Goal: Task Accomplishment & Management: Use online tool/utility

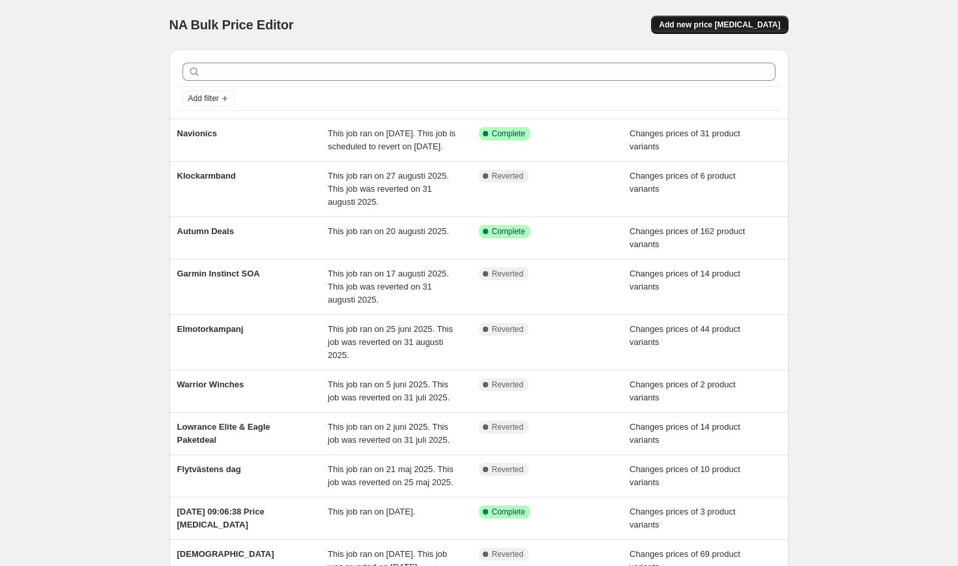
click at [754, 18] on button "Add new price [MEDICAL_DATA]" at bounding box center [719, 25] width 137 height 18
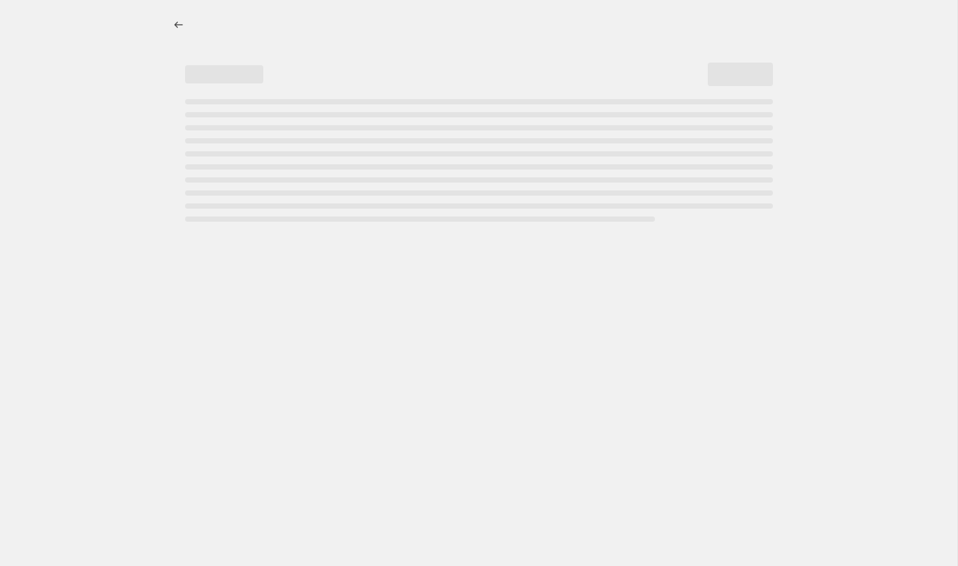
select select "percentage"
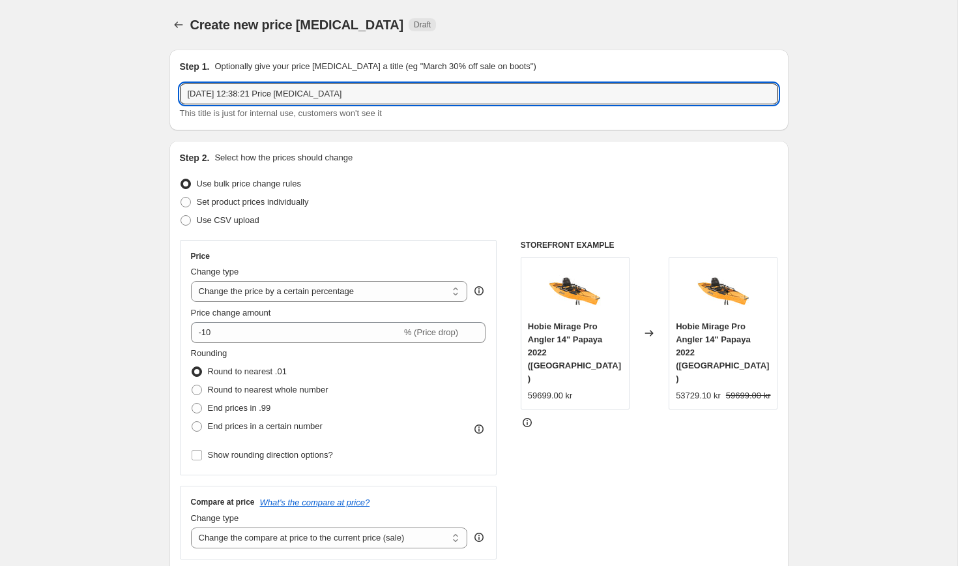
drag, startPoint x: 357, startPoint y: 93, endPoint x: 145, endPoint y: 85, distance: 212.6
click at [221, 91] on input "[PERSON_NAME]" at bounding box center [479, 93] width 598 height 21
type input "Navico höstkampanj"
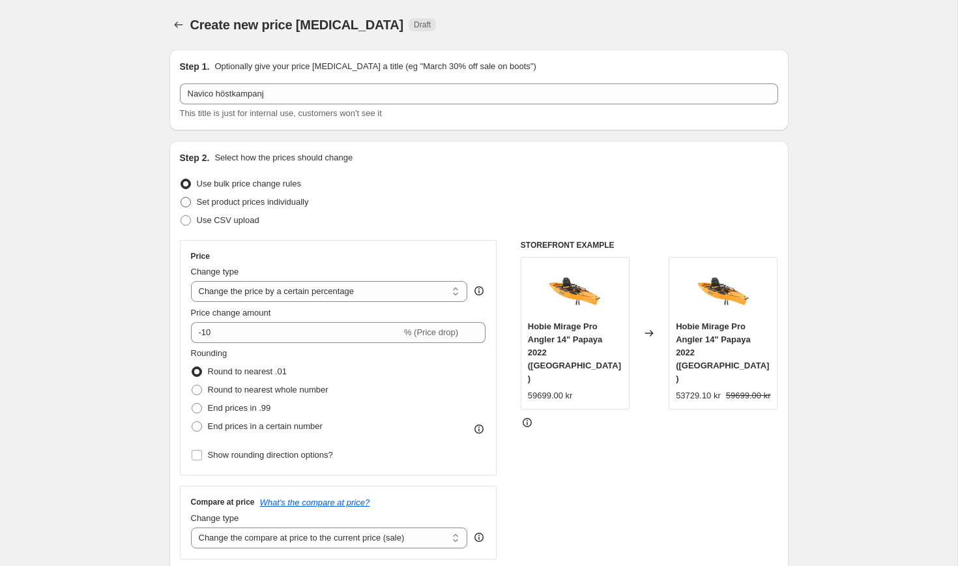
click at [306, 203] on span "Set product prices individually" at bounding box center [253, 202] width 112 height 10
click at [181, 198] on input "Set product prices individually" at bounding box center [181, 197] width 1 height 1
radio input "true"
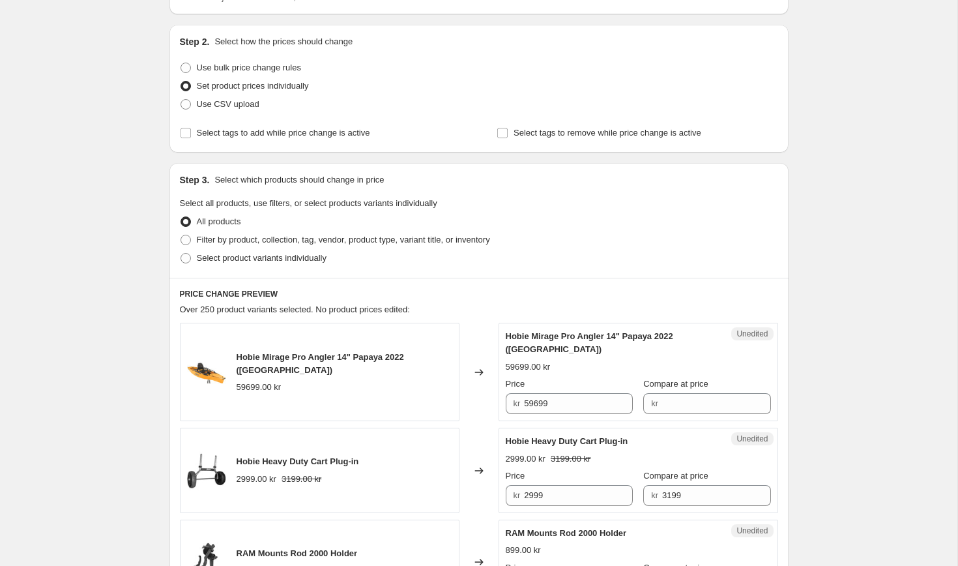
scroll to position [117, 0]
click at [284, 259] on span "Select product variants individually" at bounding box center [262, 257] width 130 height 10
click at [181, 252] on input "Select product variants individually" at bounding box center [181, 252] width 1 height 1
radio input "true"
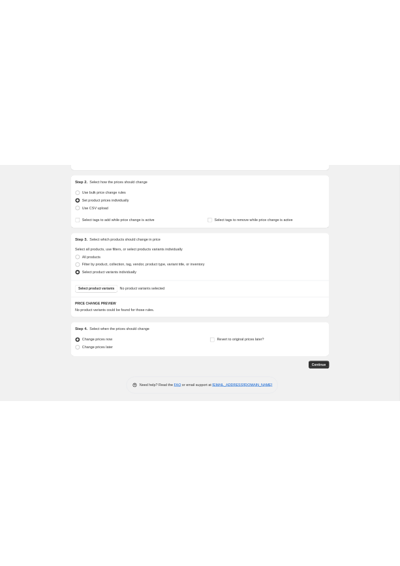
scroll to position [119, 0]
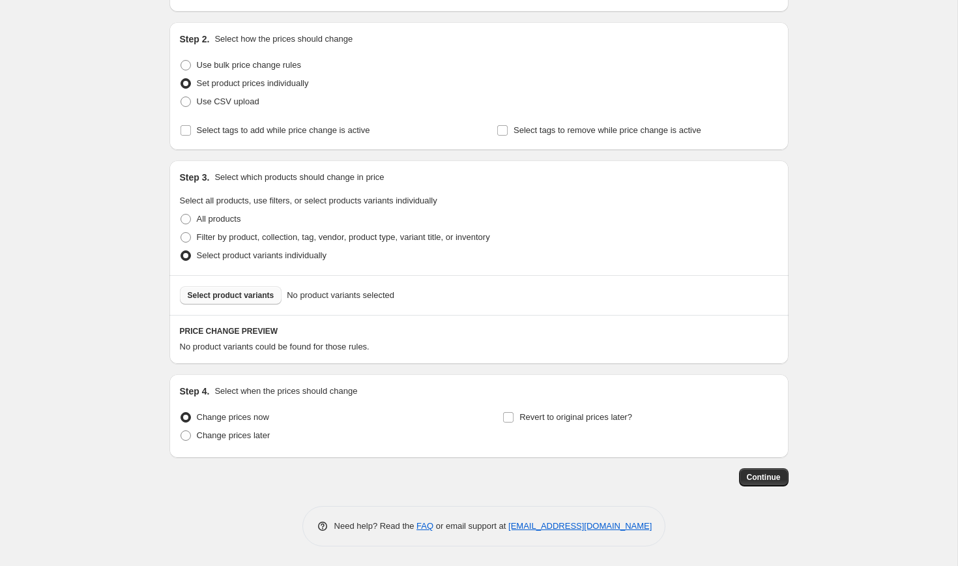
click at [249, 293] on span "Select product variants" at bounding box center [231, 295] width 87 height 10
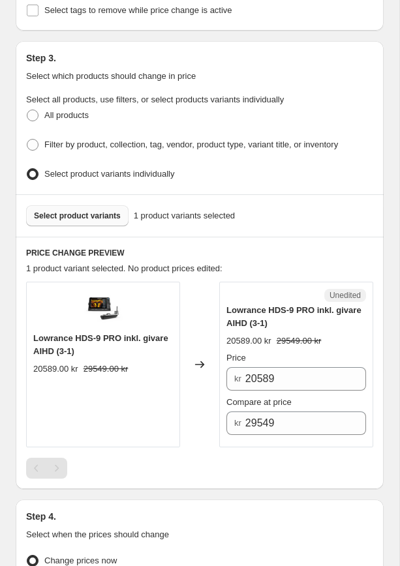
scroll to position [347, 0]
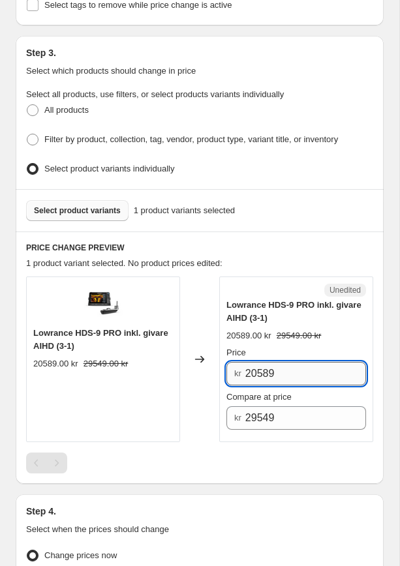
click at [302, 376] on input "20589" at bounding box center [305, 373] width 121 height 23
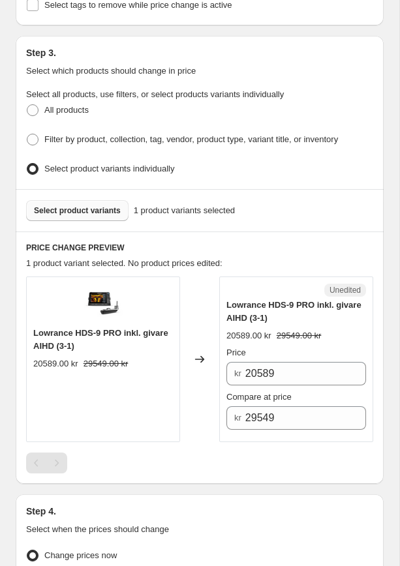
click at [93, 205] on span "Select product variants" at bounding box center [77, 210] width 87 height 10
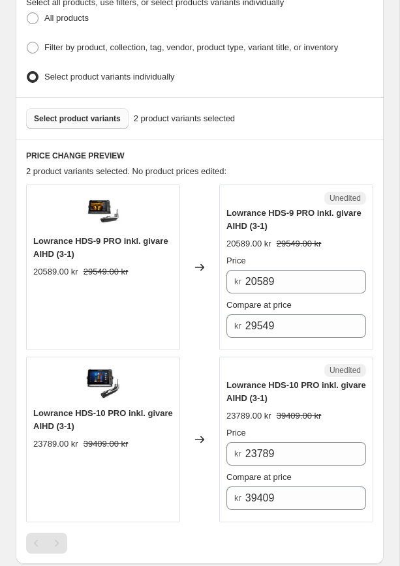
scroll to position [450, 0]
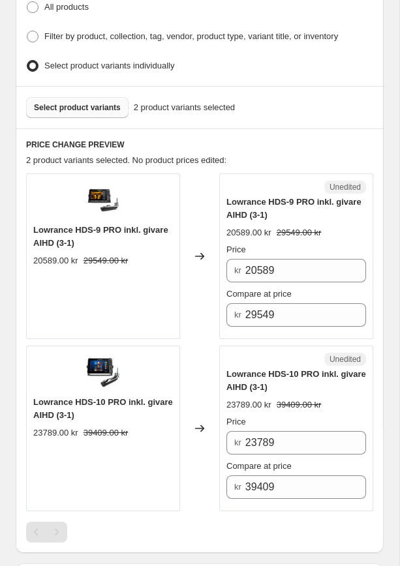
click at [81, 102] on span "Select product variants" at bounding box center [77, 107] width 87 height 10
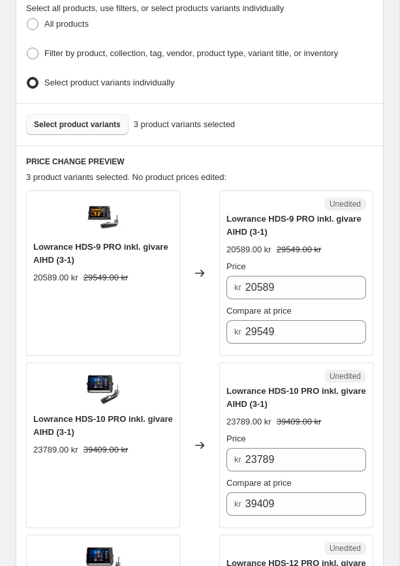
scroll to position [418, 0]
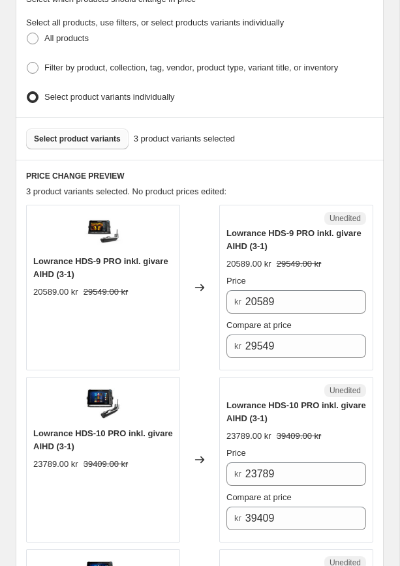
click at [89, 135] on span "Select product variants" at bounding box center [77, 139] width 87 height 10
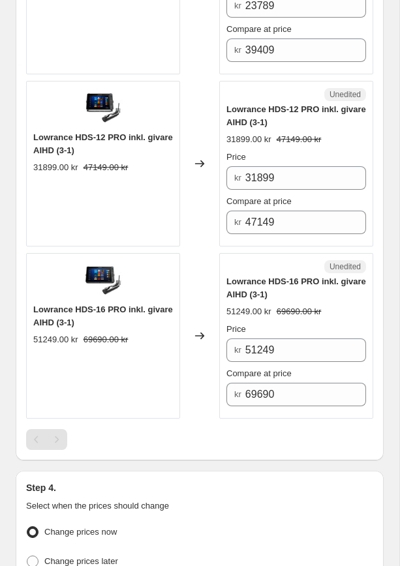
scroll to position [896, 0]
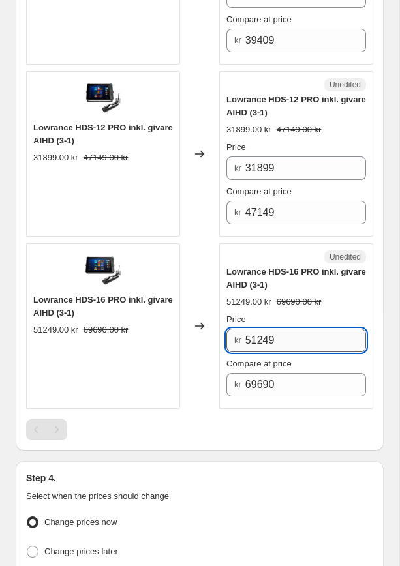
click at [278, 334] on input "51249" at bounding box center [305, 340] width 121 height 23
type input "5"
type input "49690"
click at [166, 394] on div "Lowrance HDS-16 PRO inkl. givare AIHD [PHONE_NUMBER] kr 69690.00 kr" at bounding box center [103, 326] width 154 height 166
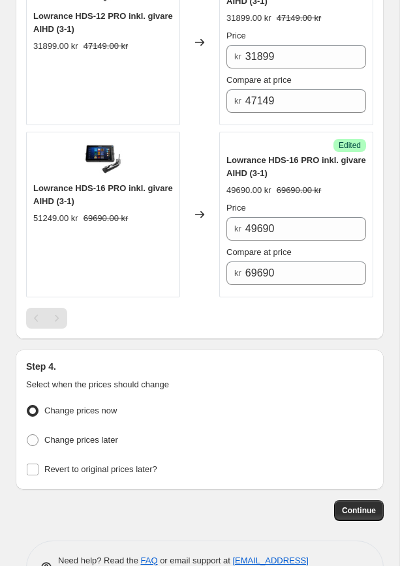
scroll to position [1009, 0]
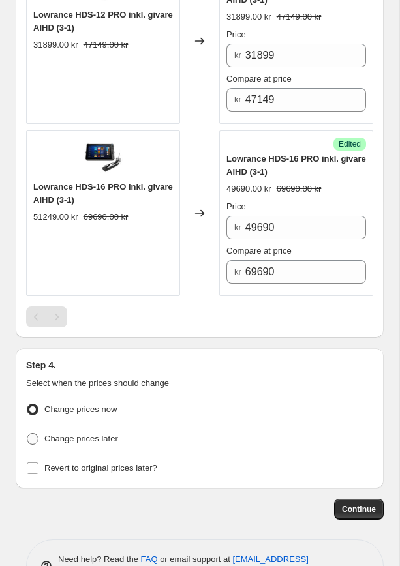
click at [81, 433] on span "Change prices later" at bounding box center [81, 438] width 74 height 10
click at [27, 433] on input "Change prices later" at bounding box center [27, 433] width 1 height 1
radio input "true"
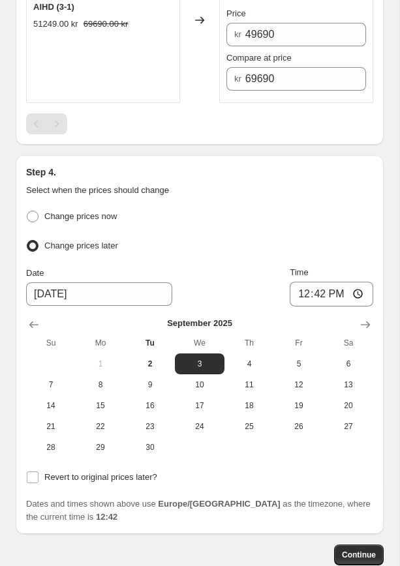
scroll to position [1201, 0]
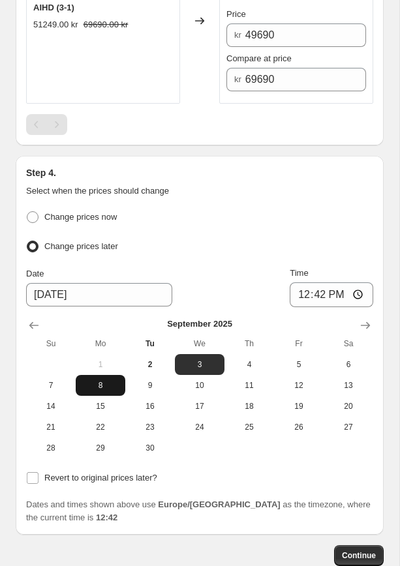
click at [99, 380] on span "8" at bounding box center [100, 385] width 39 height 10
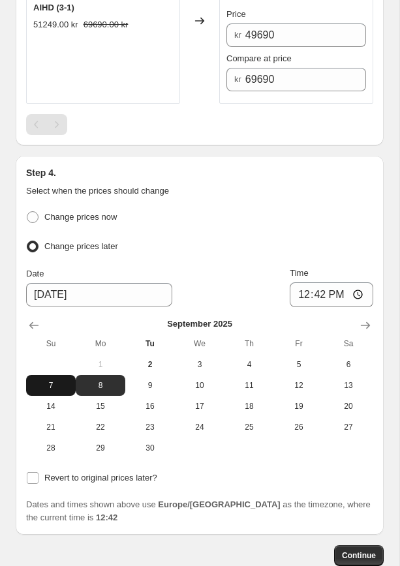
click at [57, 383] on button "7" at bounding box center [51, 385] width 50 height 21
type input "[DATE]"
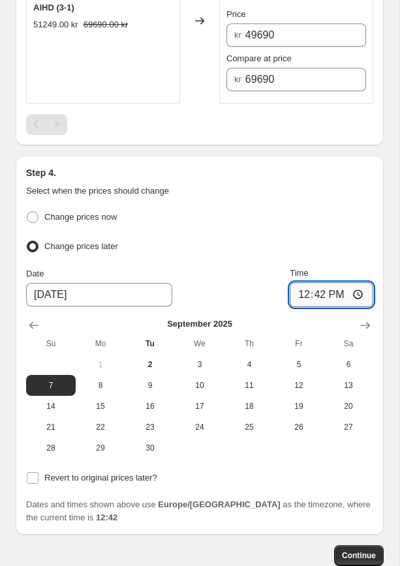
click at [313, 290] on input "12:42" at bounding box center [330, 294] width 83 height 25
type input "23:59"
click at [98, 473] on span "Revert to original prices later?" at bounding box center [100, 478] width 113 height 10
click at [38, 473] on input "Revert to original prices later?" at bounding box center [33, 478] width 12 height 12
checkbox input "true"
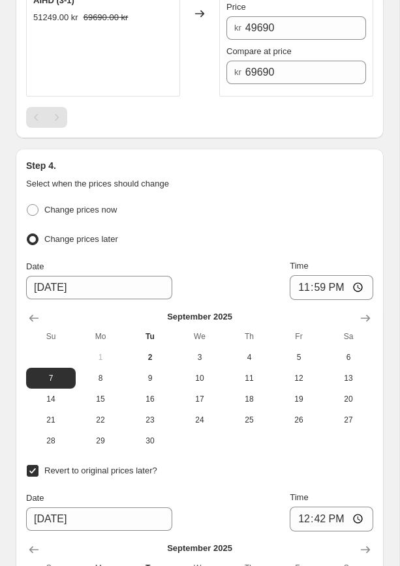
scroll to position [1160, 0]
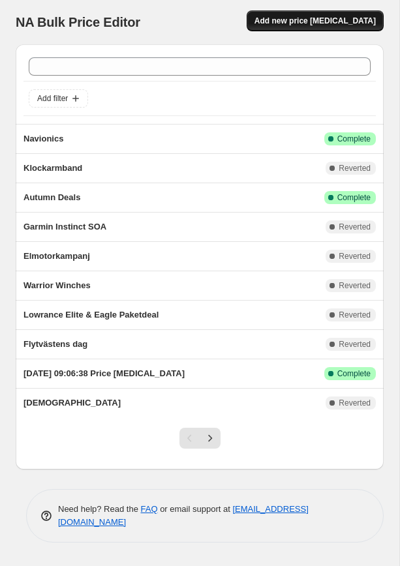
click at [312, 21] on span "Add new price [MEDICAL_DATA]" at bounding box center [314, 21] width 121 height 10
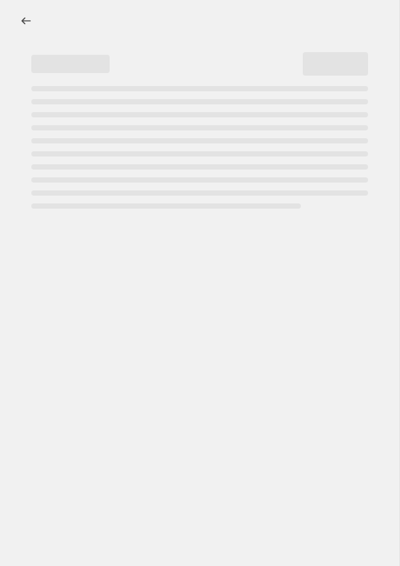
select select "percentage"
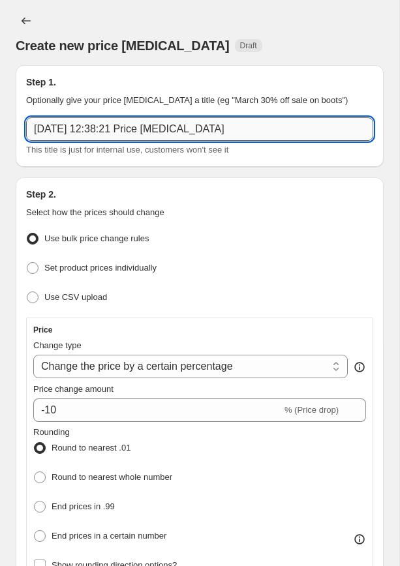
click at [227, 122] on input "[DATE] 12:38:21 Price [MEDICAL_DATA]" at bounding box center [199, 128] width 347 height 23
drag, startPoint x: 227, startPoint y: 122, endPoint x: 0, endPoint y: 92, distance: 229.5
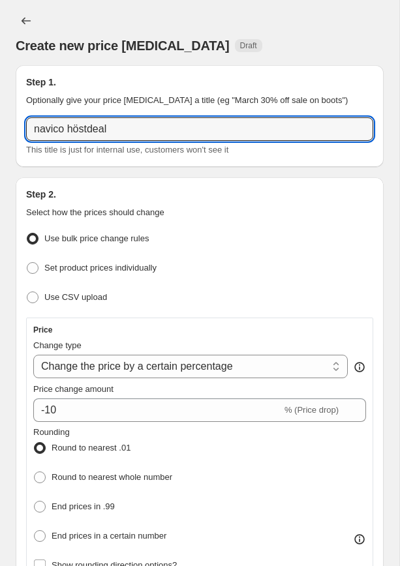
type input "navico höstdeal"
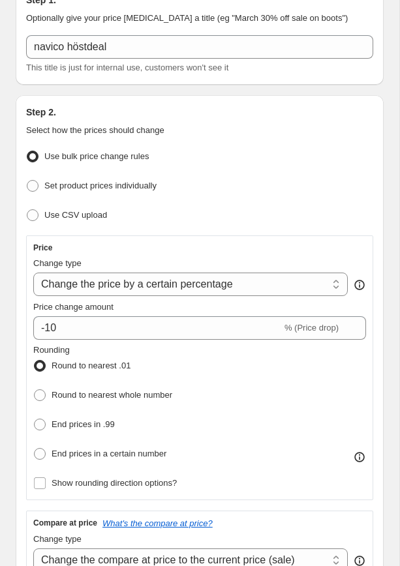
scroll to position [91, 0]
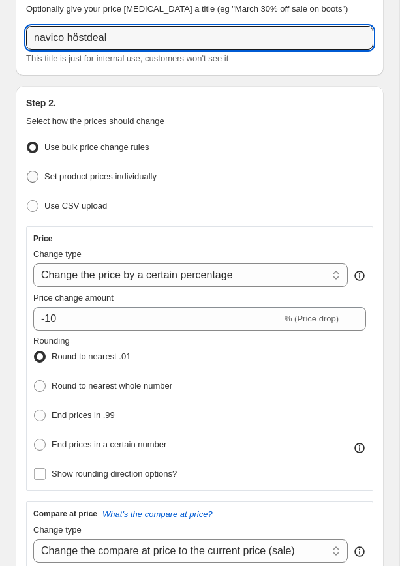
click at [121, 178] on span "Set product prices individually" at bounding box center [100, 176] width 112 height 10
click at [27, 171] on input "Set product prices individually" at bounding box center [27, 171] width 1 height 1
radio input "true"
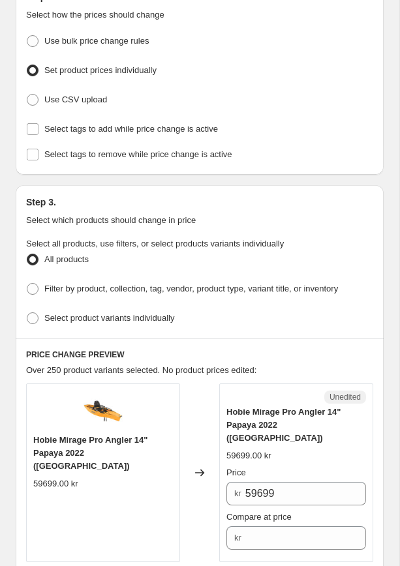
scroll to position [215, 0]
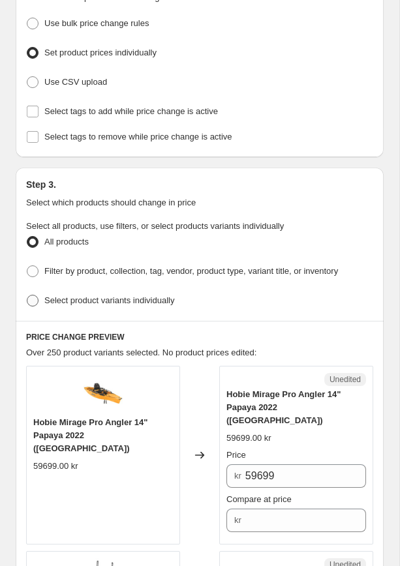
click at [121, 299] on span "Select product variants individually" at bounding box center [109, 300] width 130 height 10
click at [27, 295] on input "Select product variants individually" at bounding box center [27, 295] width 1 height 1
radio input "true"
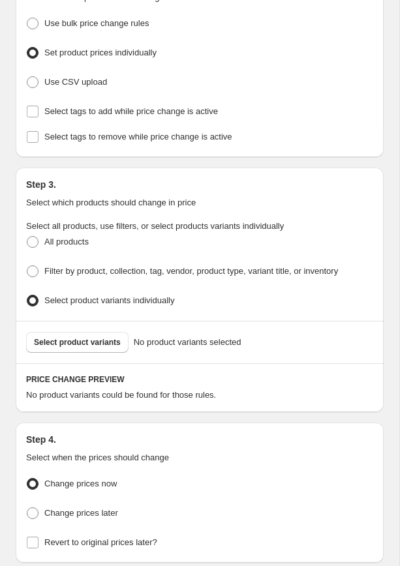
scroll to position [329, 0]
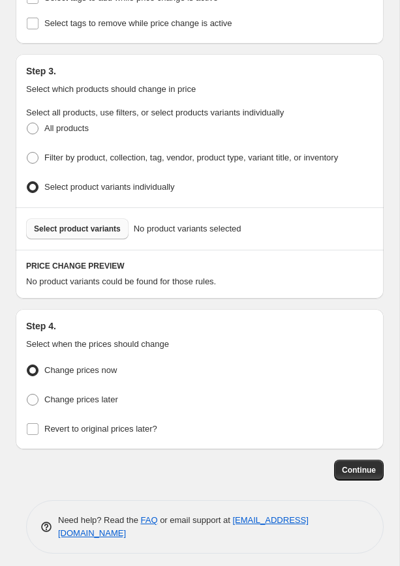
click at [81, 224] on span "Select product variants" at bounding box center [77, 229] width 87 height 10
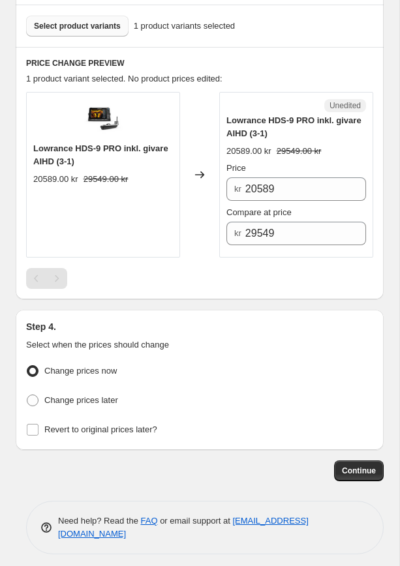
scroll to position [532, 0]
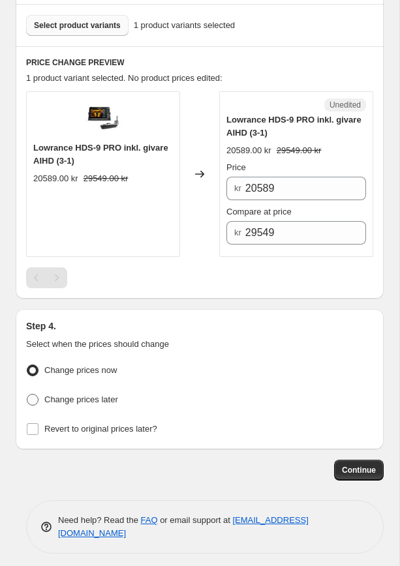
click at [81, 396] on span "Change prices later" at bounding box center [81, 399] width 74 height 10
click at [27, 394] on input "Change prices later" at bounding box center [27, 394] width 1 height 1
radio input "true"
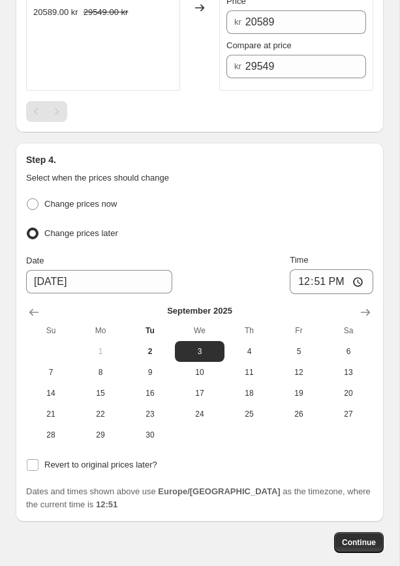
scroll to position [706, 0]
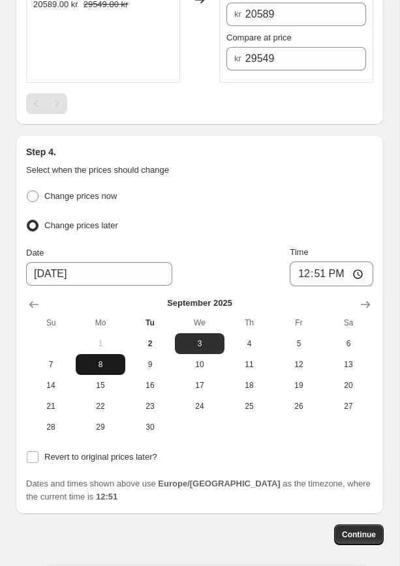
click at [107, 359] on span "8" at bounding box center [100, 364] width 39 height 10
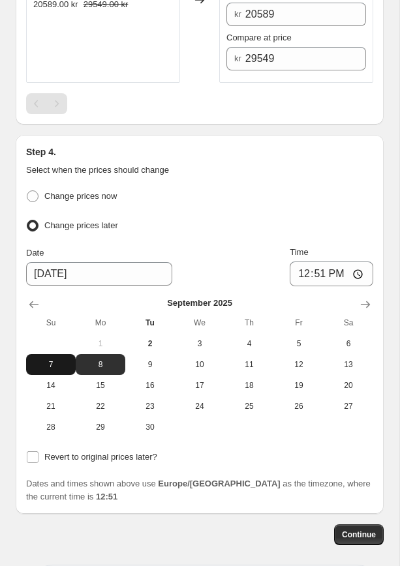
click at [47, 354] on button "7" at bounding box center [51, 364] width 50 height 21
type input "[DATE]"
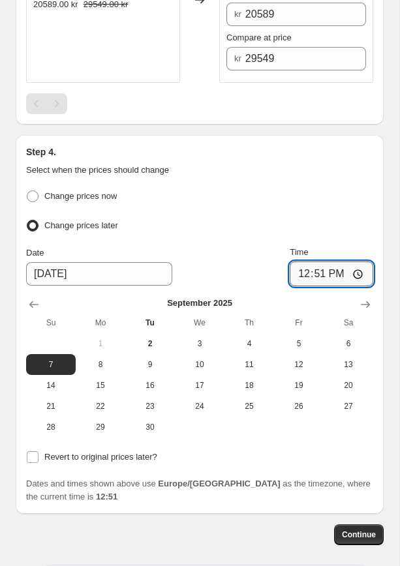
click at [321, 266] on input "12:51" at bounding box center [330, 273] width 83 height 25
type input "23:59"
click at [37, 451] on input "Revert to original prices later?" at bounding box center [33, 457] width 12 height 12
checkbox input "true"
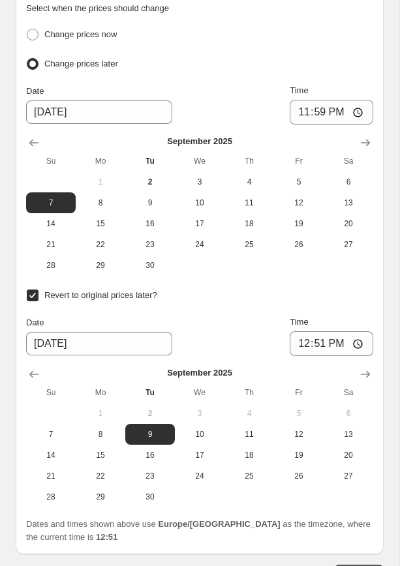
scroll to position [870, 0]
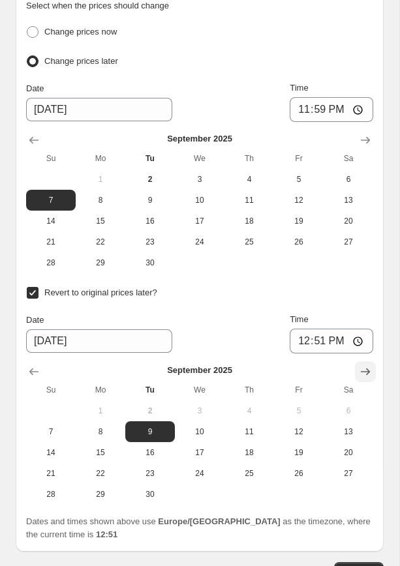
click at [370, 368] on icon "Show next month, October 2025" at bounding box center [365, 371] width 13 height 13
click at [370, 368] on icon "Show next month, November 2025" at bounding box center [365, 371] width 13 height 13
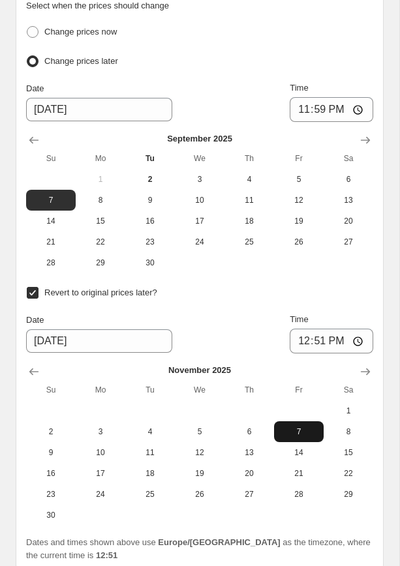
click at [297, 426] on span "7" at bounding box center [298, 431] width 39 height 10
type input "[DATE]"
click at [318, 335] on input "12:51" at bounding box center [330, 341] width 83 height 25
type input "23:59"
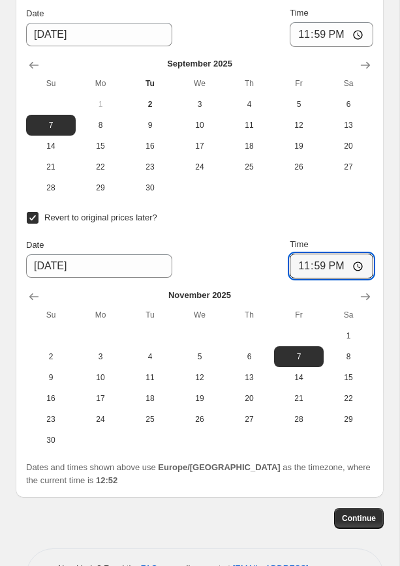
scroll to position [958, 0]
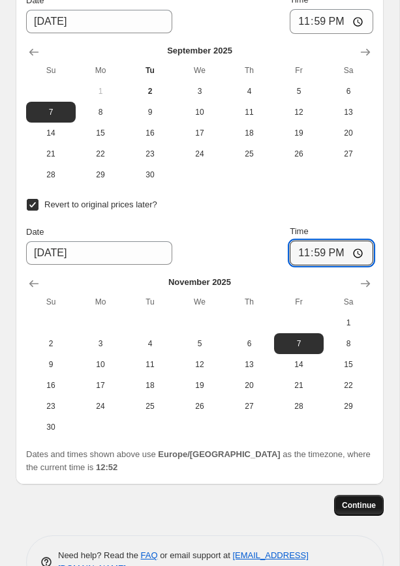
click at [366, 500] on span "Continue" at bounding box center [359, 505] width 34 height 10
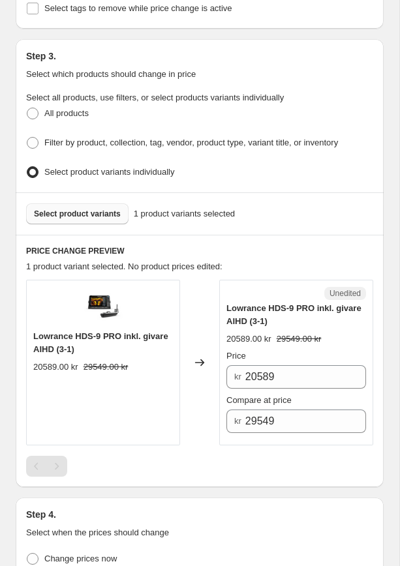
scroll to position [417, 0]
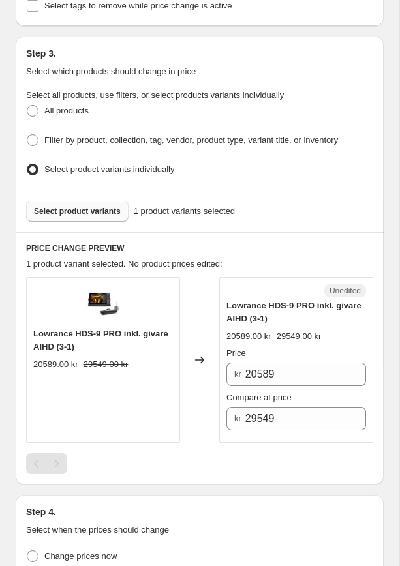
click at [81, 211] on button "Select product variants" at bounding box center [77, 211] width 102 height 21
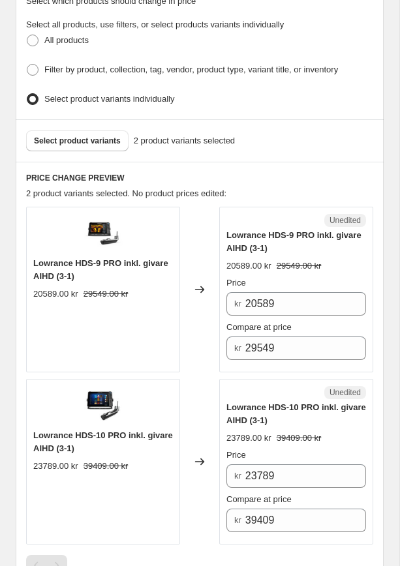
scroll to position [346, 0]
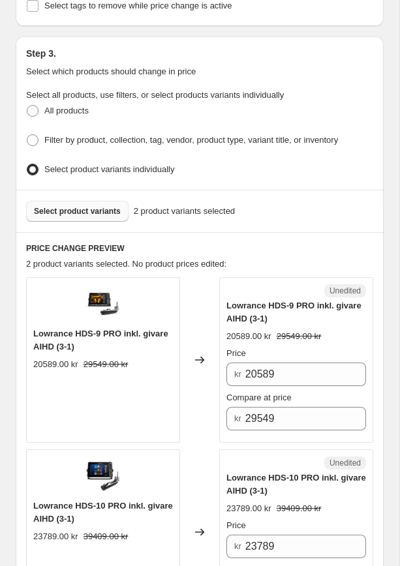
click at [70, 208] on span "Select product variants" at bounding box center [77, 211] width 87 height 10
click at [95, 210] on span "Select product variants" at bounding box center [77, 211] width 87 height 10
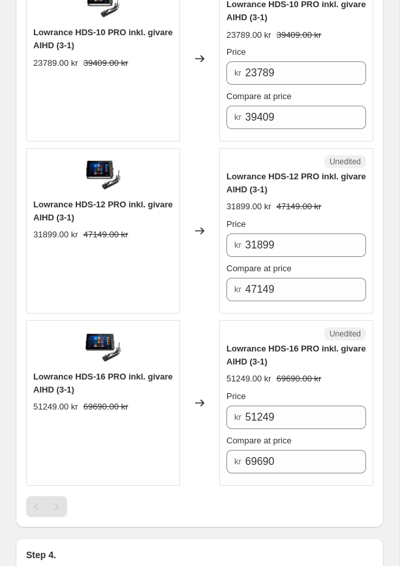
scroll to position [826, 0]
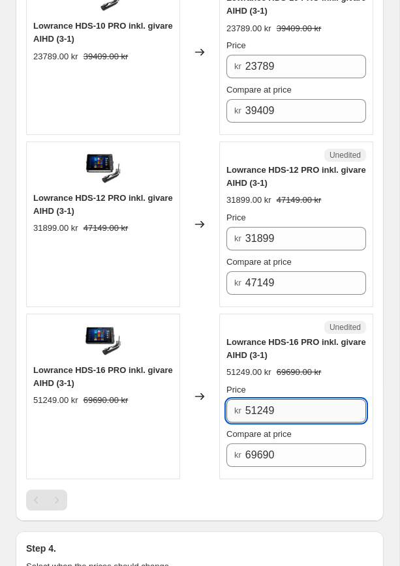
click at [292, 411] on input "51249" at bounding box center [305, 410] width 121 height 23
drag, startPoint x: 299, startPoint y: 400, endPoint x: 232, endPoint y: 406, distance: 67.5
click at [232, 406] on div "kr 51249" at bounding box center [295, 410] width 139 height 23
type input "49689"
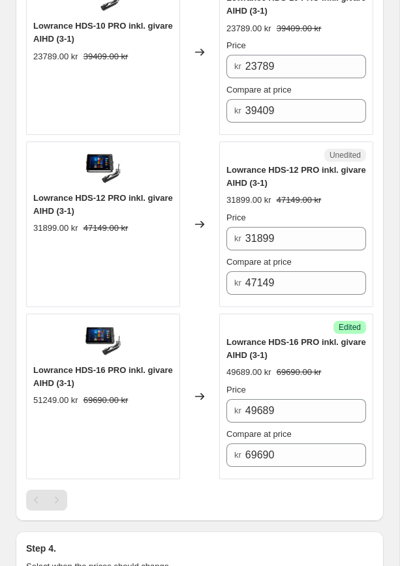
click at [189, 514] on div "PRICE CHANGE PREVIEW 4 product variants selected. 1 product price edited: Lowra…" at bounding box center [200, 136] width 368 height 769
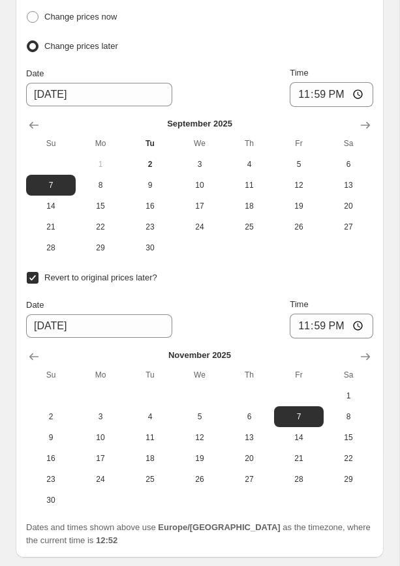
scroll to position [1438, 0]
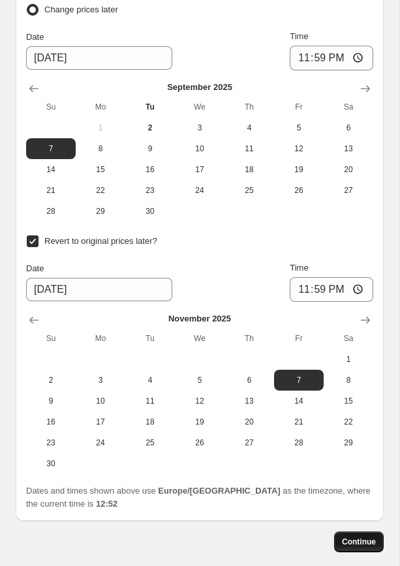
click at [355, 542] on button "Continue" at bounding box center [359, 541] width 50 height 21
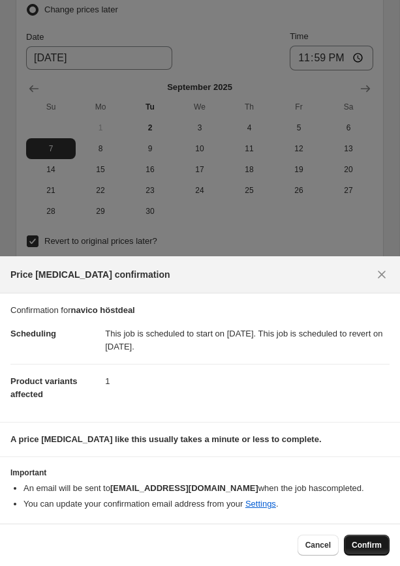
click at [363, 545] on span "Confirm" at bounding box center [366, 545] width 30 height 10
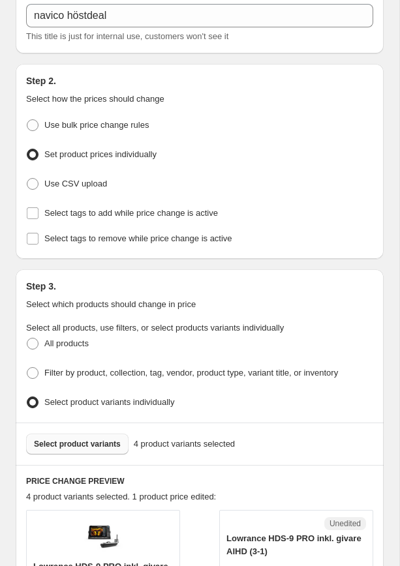
scroll to position [216, 0]
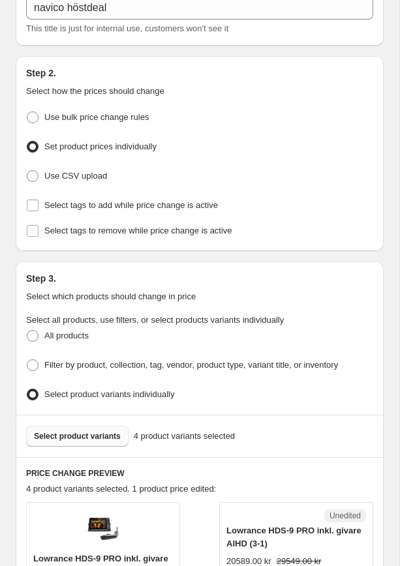
click at [88, 439] on button "Select product variants" at bounding box center [77, 436] width 102 height 21
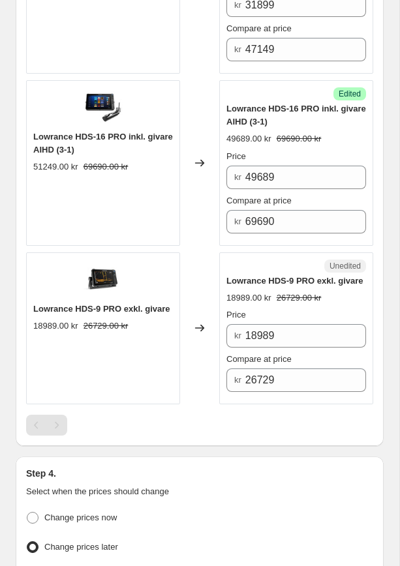
scroll to position [1158, 0]
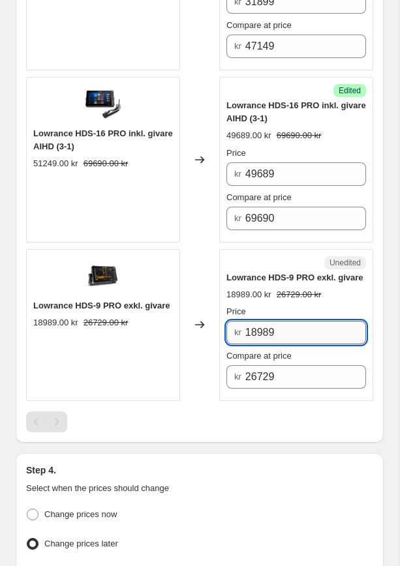
click at [305, 344] on input "18989" at bounding box center [305, 332] width 121 height 23
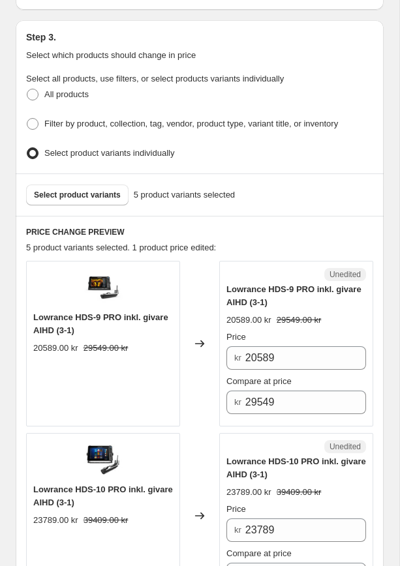
scroll to position [270, 0]
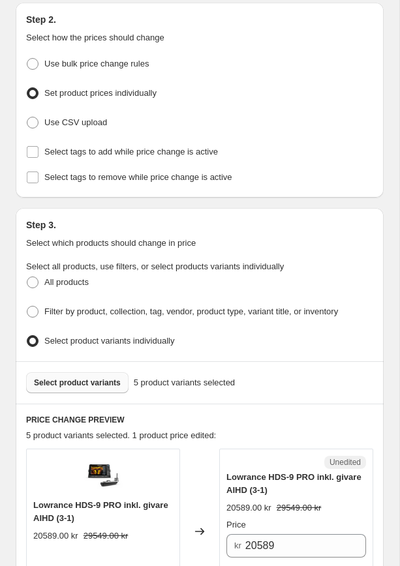
click at [86, 377] on span "Select product variants" at bounding box center [77, 382] width 87 height 10
click at [83, 377] on span "Select product variants" at bounding box center [77, 382] width 87 height 10
click at [91, 383] on button "Select product variants" at bounding box center [77, 382] width 102 height 21
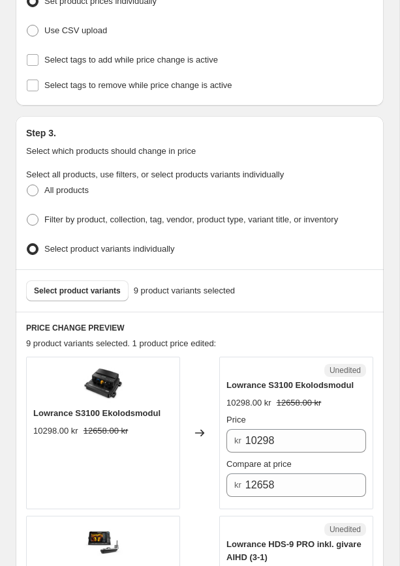
scroll to position [398, 0]
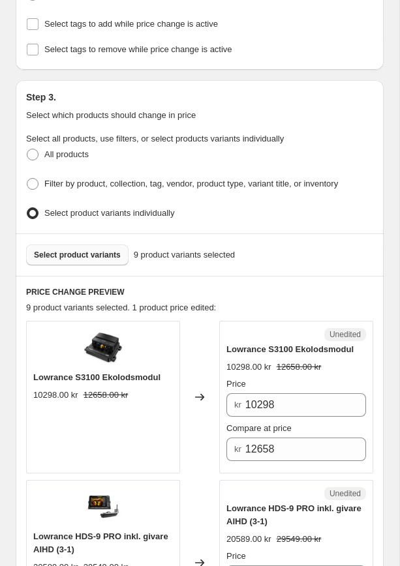
click at [105, 250] on span "Select product variants" at bounding box center [77, 255] width 87 height 10
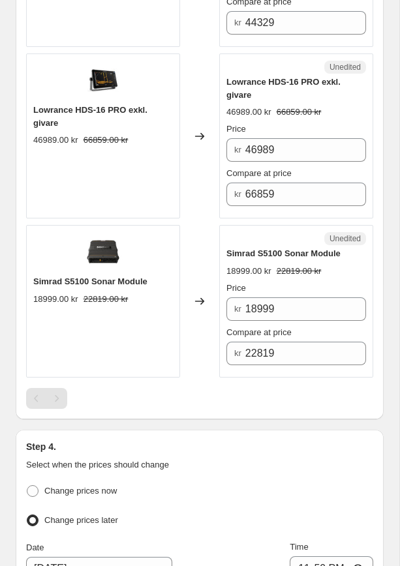
scroll to position [2035, 0]
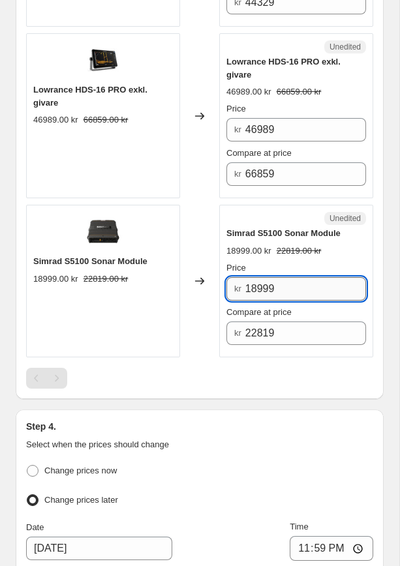
click at [313, 294] on input "18999" at bounding box center [305, 288] width 121 height 23
type input "17389"
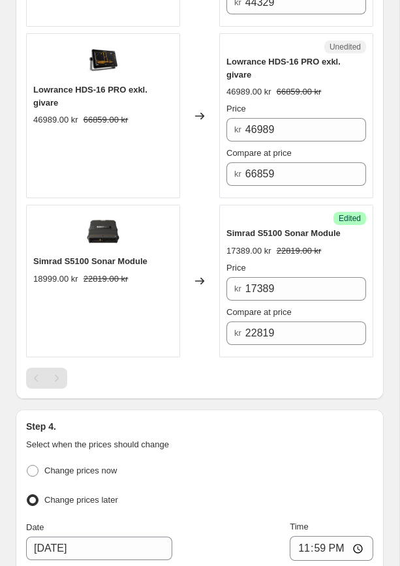
click at [143, 389] on div at bounding box center [199, 378] width 347 height 21
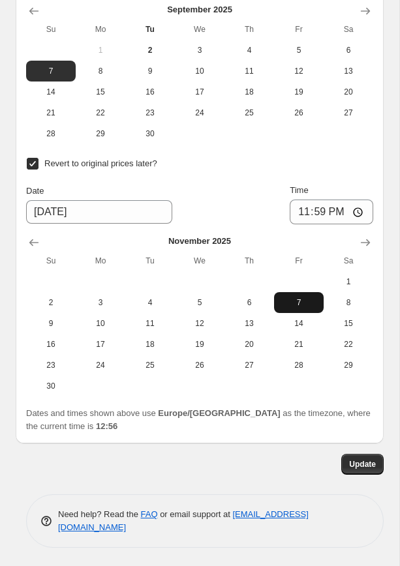
scroll to position [2607, 0]
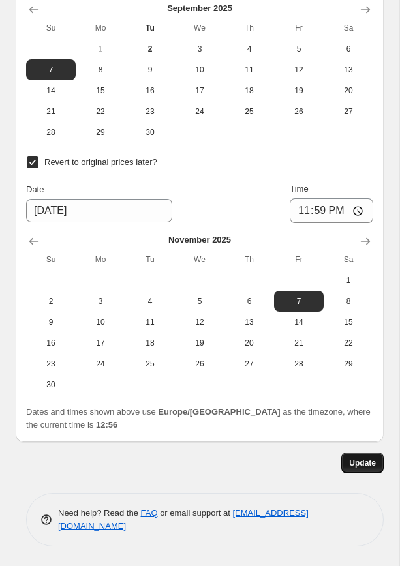
click at [364, 462] on span "Update" at bounding box center [362, 463] width 27 height 10
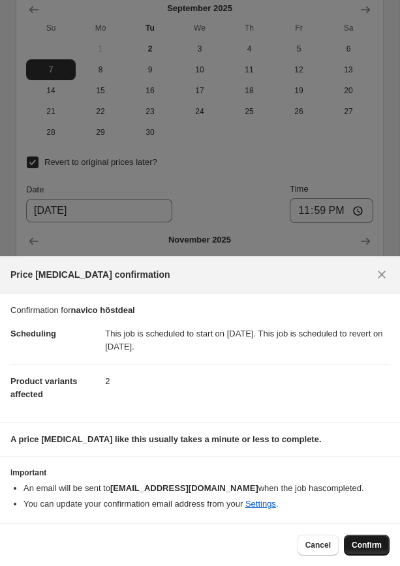
click at [364, 553] on button "Confirm" at bounding box center [367, 545] width 46 height 21
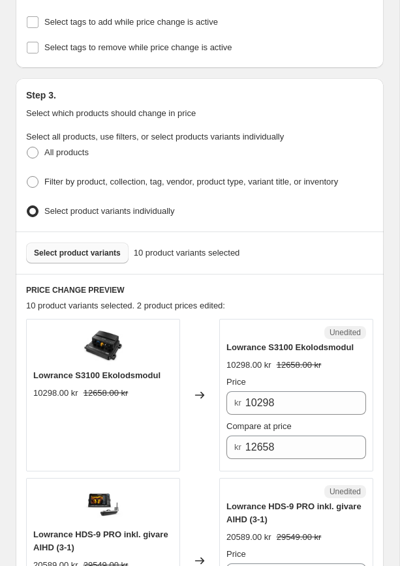
scroll to position [372, 0]
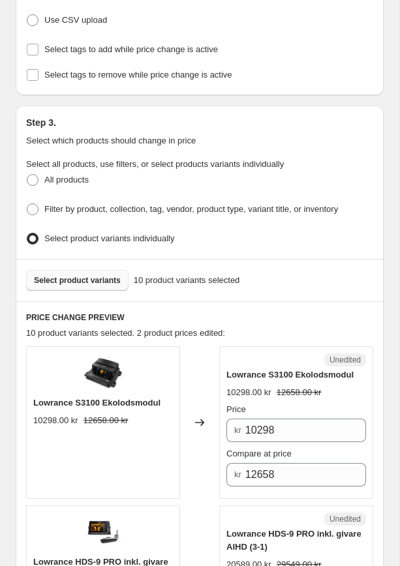
click at [68, 280] on span "Select product variants" at bounding box center [77, 280] width 87 height 10
click at [99, 276] on span "Select product variants" at bounding box center [77, 280] width 87 height 10
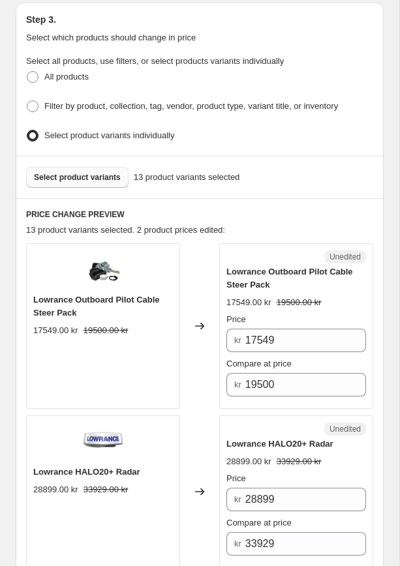
scroll to position [482, 0]
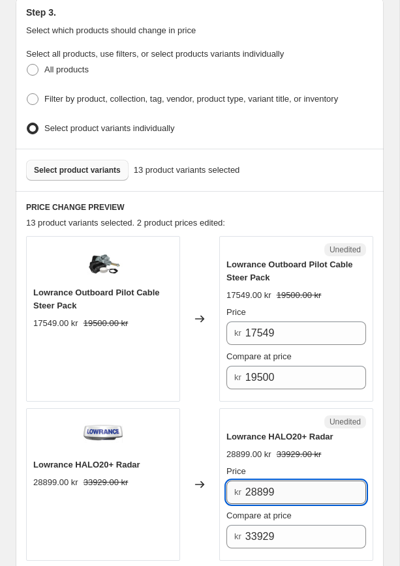
click at [281, 480] on input "28899" at bounding box center [305, 491] width 121 height 23
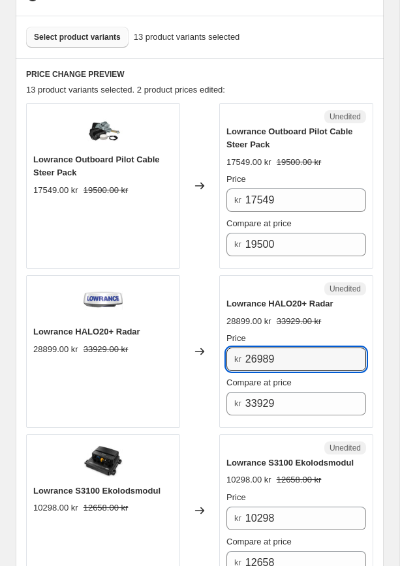
scroll to position [617, 0]
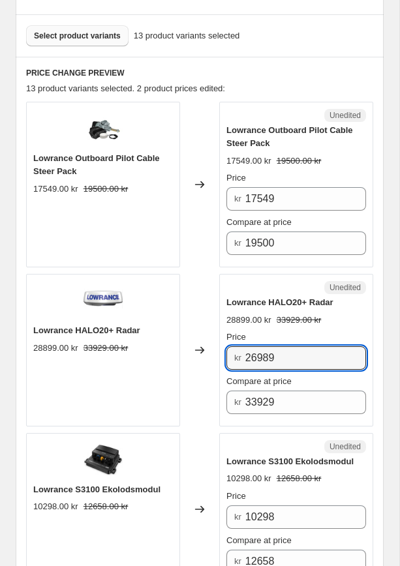
type input "26989"
click at [100, 31] on span "Select product variants" at bounding box center [77, 36] width 87 height 10
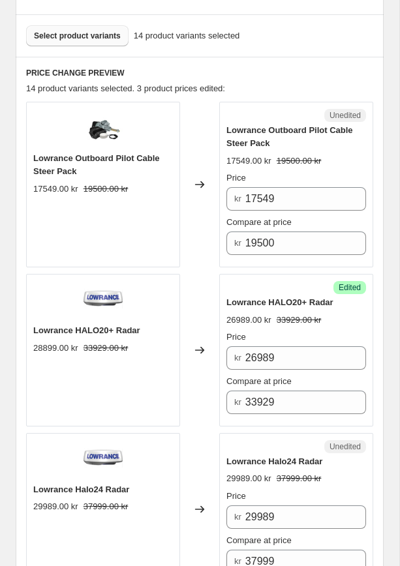
click at [87, 31] on span "Select product variants" at bounding box center [77, 36] width 87 height 10
click at [94, 31] on span "Select product variants" at bounding box center [77, 36] width 87 height 10
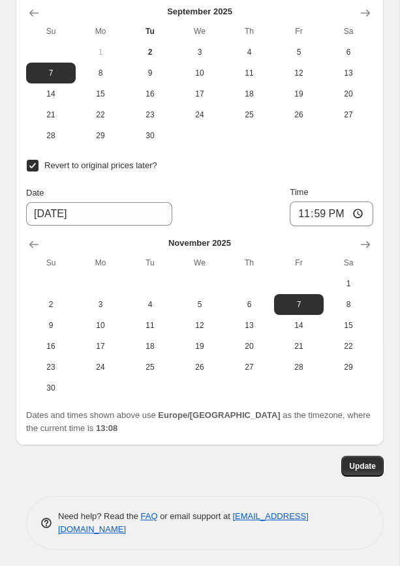
scroll to position [3603, 0]
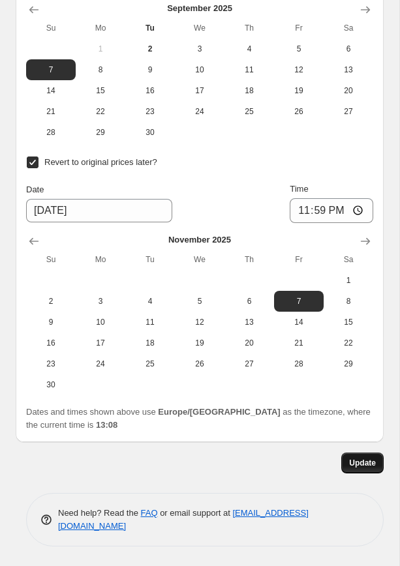
click at [348, 469] on button "Update" at bounding box center [362, 462] width 42 height 21
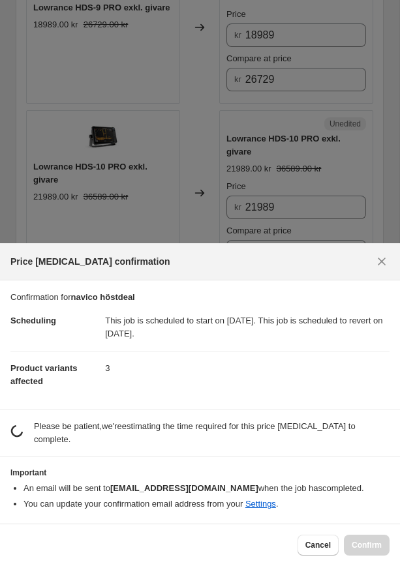
scroll to position [0, 0]
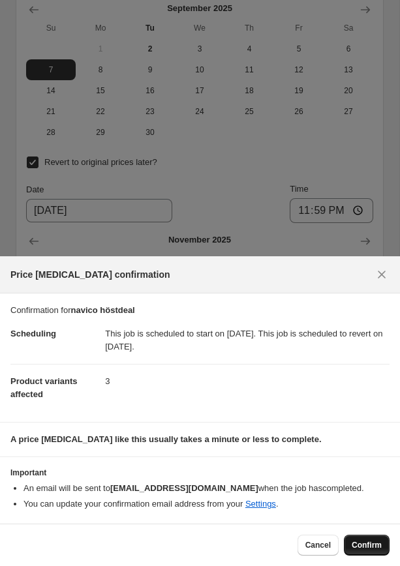
click at [381, 545] on span "Confirm" at bounding box center [366, 545] width 30 height 10
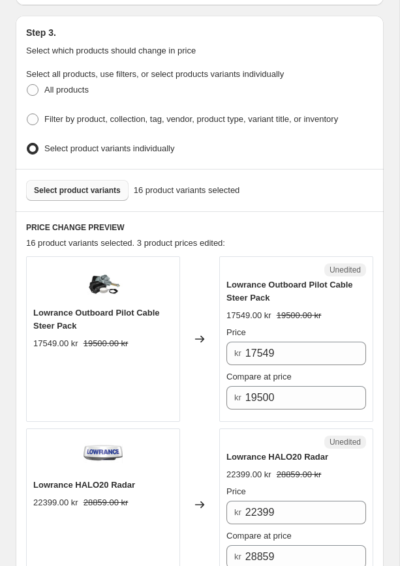
scroll to position [476, 0]
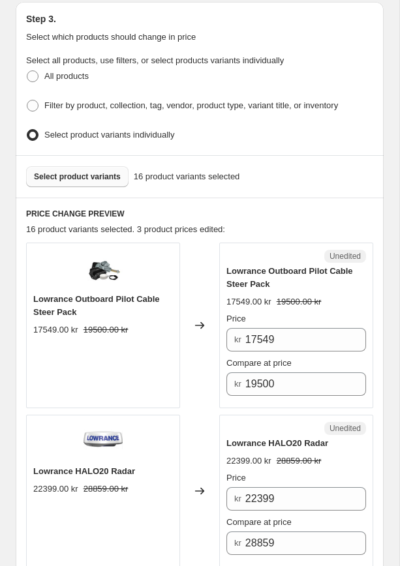
click at [83, 173] on span "Select product variants" at bounding box center [77, 176] width 87 height 10
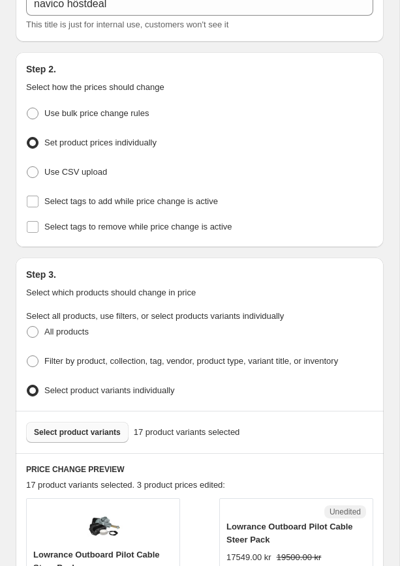
scroll to position [205, 0]
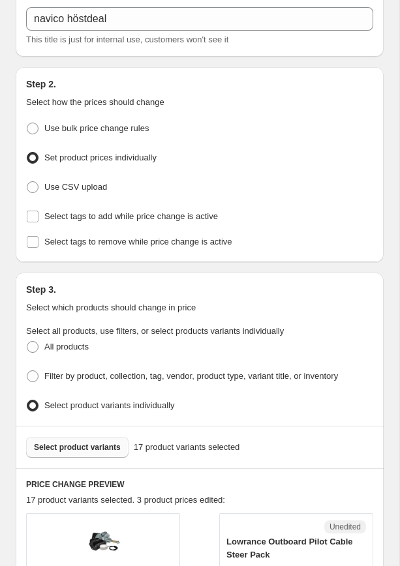
click at [77, 442] on span "Select product variants" at bounding box center [77, 447] width 87 height 10
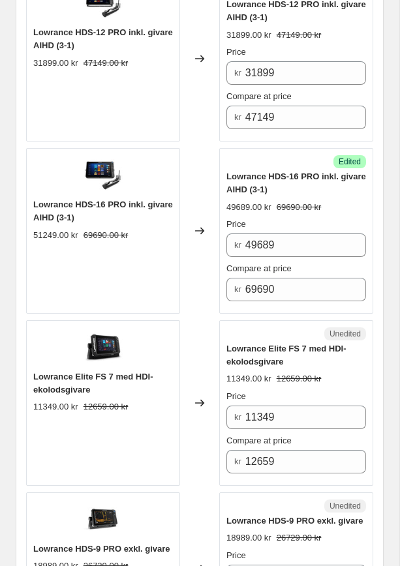
scroll to position [2253, 0]
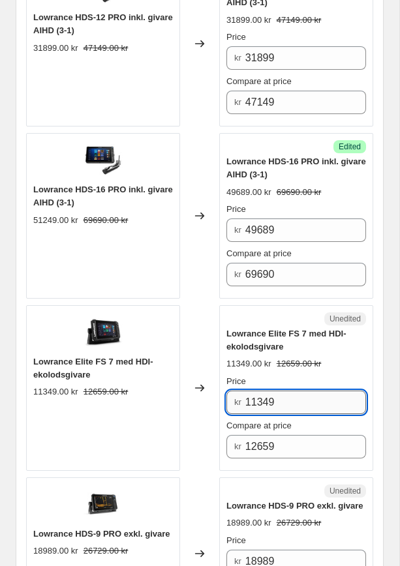
click at [330, 402] on input "11349" at bounding box center [305, 401] width 121 height 23
drag, startPoint x: 299, startPoint y: 393, endPoint x: 205, endPoint y: 388, distance: 94.0
click at [205, 388] on div "Lowrance Elite FS 7 med HDI-ekolodsgivare 11349.00 kr 12659.00 kr Changed to Un…" at bounding box center [199, 388] width 347 height 166
type input "10689"
click at [145, 429] on div "Lowrance Elite FS 7 med HDI-ekolodsgivare 11349.00 kr 12659.00 kr" at bounding box center [103, 388] width 154 height 166
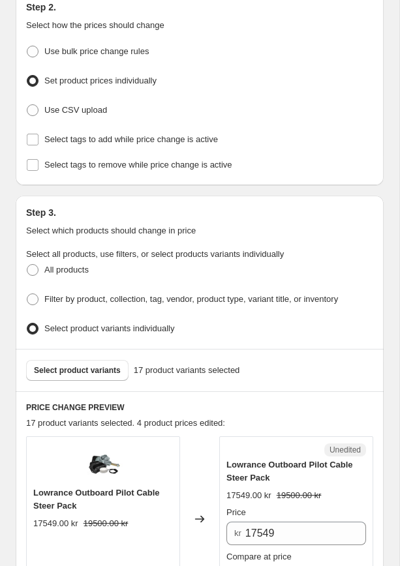
scroll to position [285, 0]
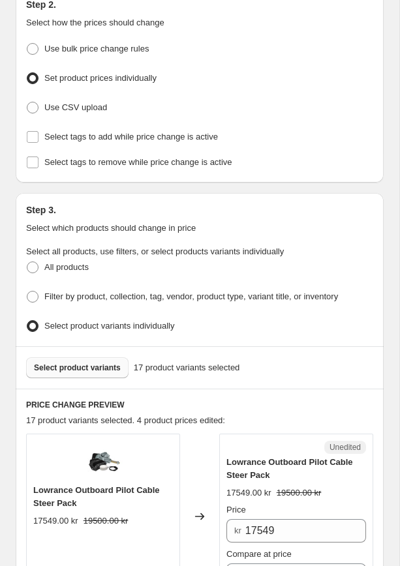
click at [88, 365] on span "Select product variants" at bounding box center [77, 367] width 87 height 10
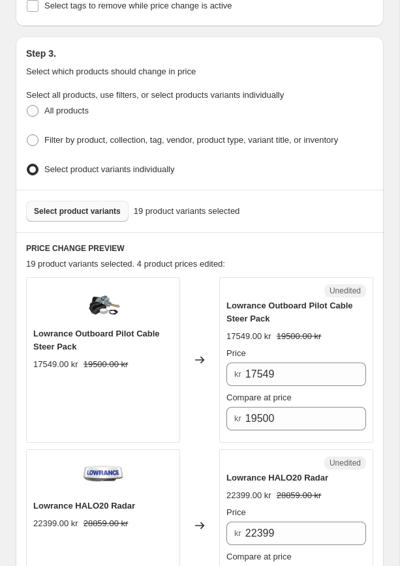
scroll to position [438, 0]
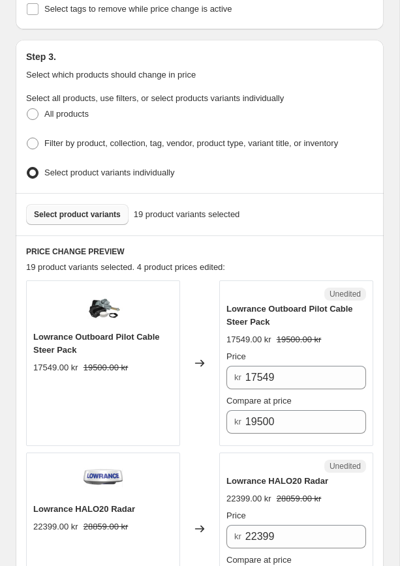
click at [80, 210] on span "Select product variants" at bounding box center [77, 214] width 87 height 10
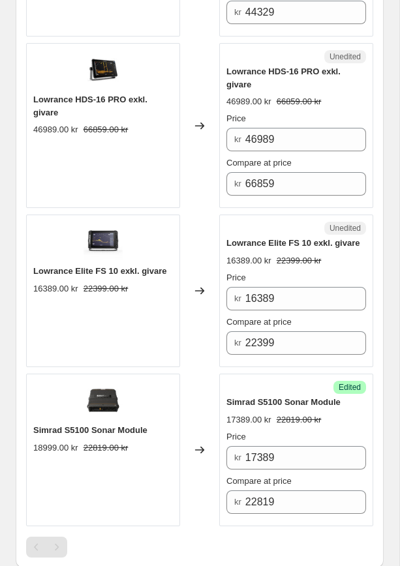
scroll to position [3519, 0]
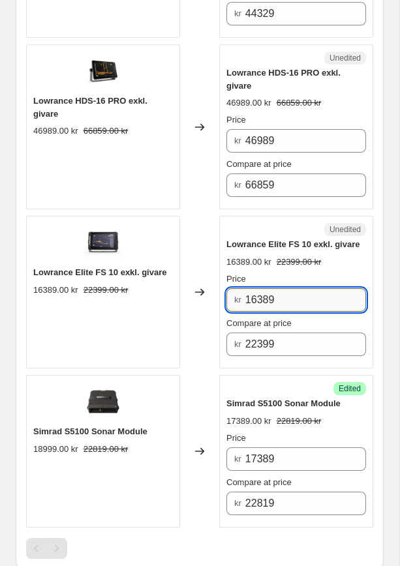
click at [285, 312] on input "16389" at bounding box center [305, 299] width 121 height 23
drag, startPoint x: 283, startPoint y: 310, endPoint x: 225, endPoint y: 302, distance: 58.5
click at [228, 302] on div "kr 16389" at bounding box center [295, 299] width 139 height 23
type input "15589"
click at [198, 332] on div "Changed to" at bounding box center [199, 292] width 39 height 153
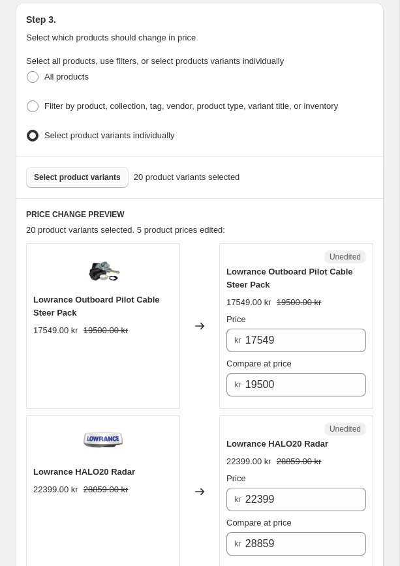
scroll to position [469, 0]
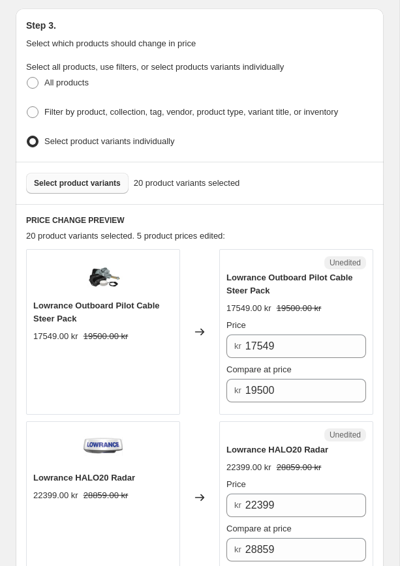
click at [87, 178] on span "Select product variants" at bounding box center [77, 183] width 87 height 10
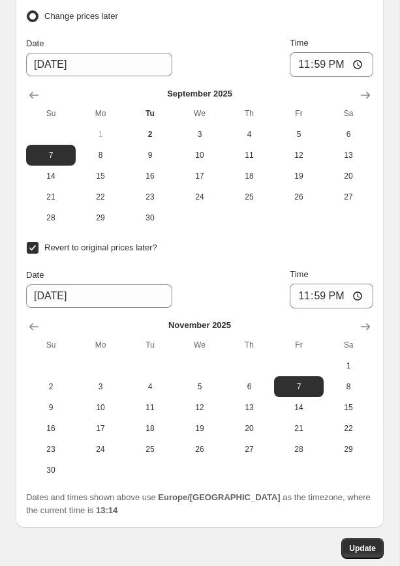
scroll to position [4278, 0]
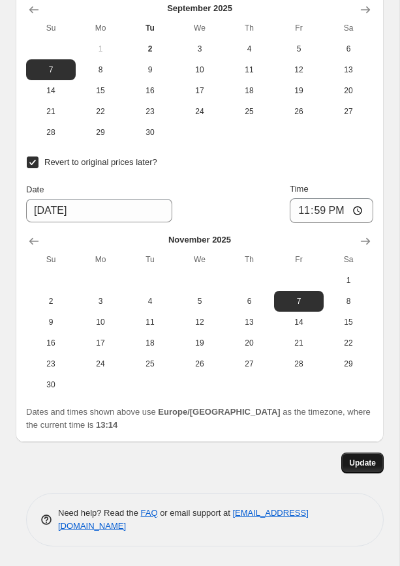
click at [364, 457] on button "Update" at bounding box center [362, 462] width 42 height 21
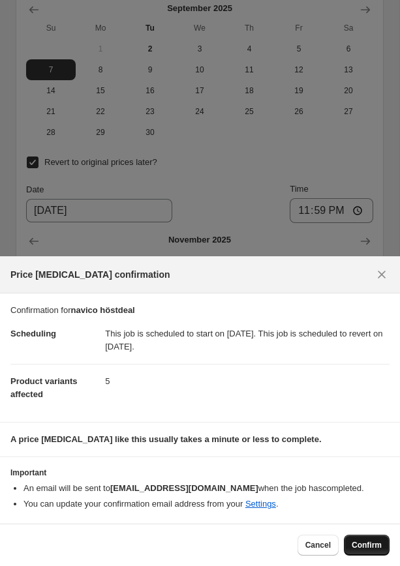
click at [360, 544] on span "Confirm" at bounding box center [366, 545] width 30 height 10
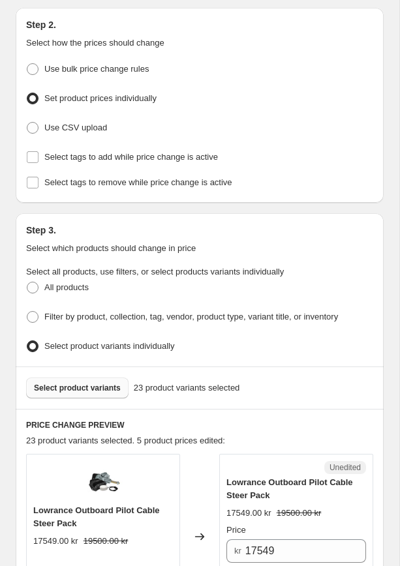
scroll to position [263, 0]
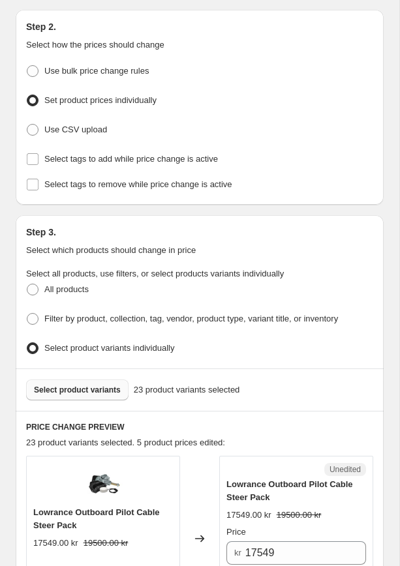
click at [93, 385] on span "Select product variants" at bounding box center [77, 390] width 87 height 10
click at [113, 387] on span "Select product variants" at bounding box center [77, 390] width 87 height 10
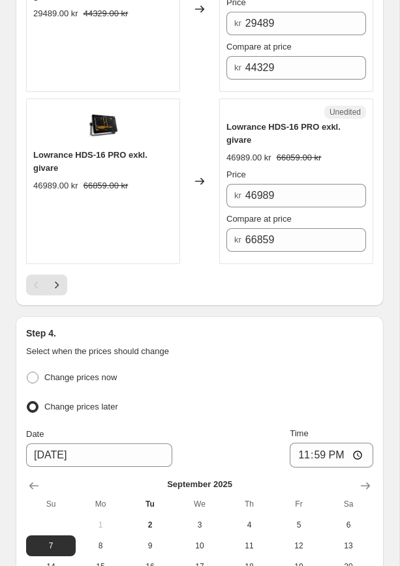
scroll to position [3820, 0]
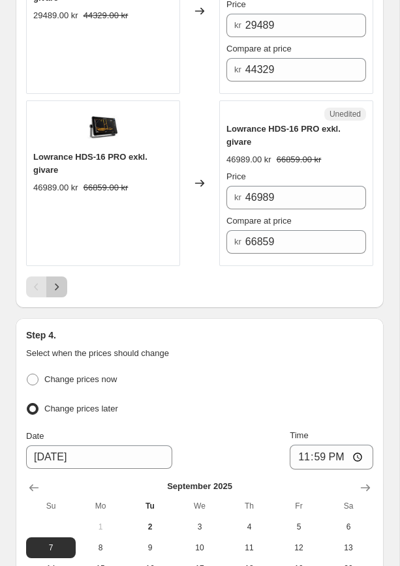
click at [57, 281] on icon "Next" at bounding box center [56, 286] width 13 height 13
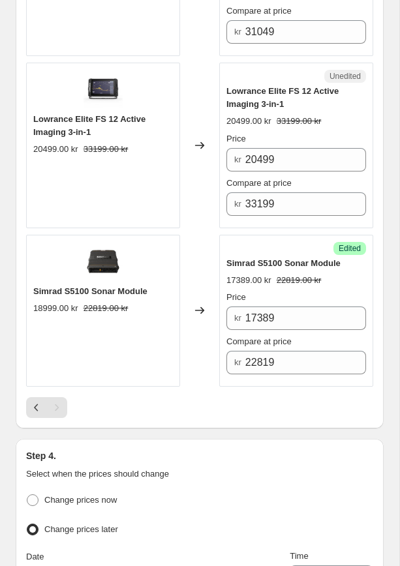
scroll to position [1147, 0]
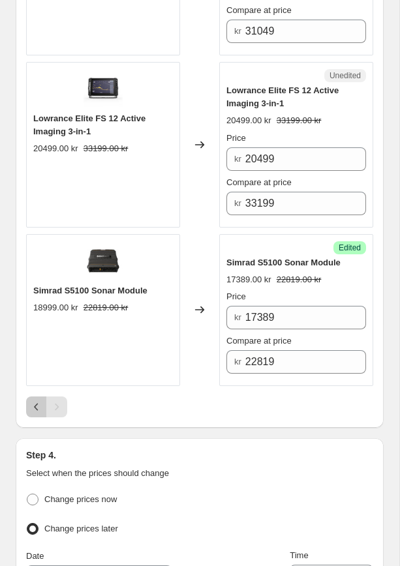
click at [38, 400] on icon "Previous" at bounding box center [36, 406] width 13 height 13
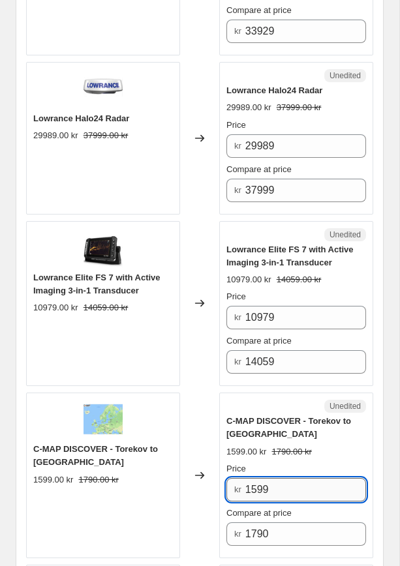
click at [297, 484] on input "1599" at bounding box center [305, 489] width 121 height 23
drag, startPoint x: 297, startPoint y: 484, endPoint x: 212, endPoint y: 471, distance: 85.7
click at [213, 471] on div "C-MAP DISCOVER - Torekov to [GEOGRAPHIC_DATA] 1599.00 kr 1790.00 kr Changed to …" at bounding box center [199, 475] width 347 height 166
type input "889"
click at [312, 452] on div "C-MAP DISCOVER - Torekov to [GEOGRAPHIC_DATA] 1599.00 kr 1790.00 kr Price kr 88…" at bounding box center [295, 480] width 139 height 131
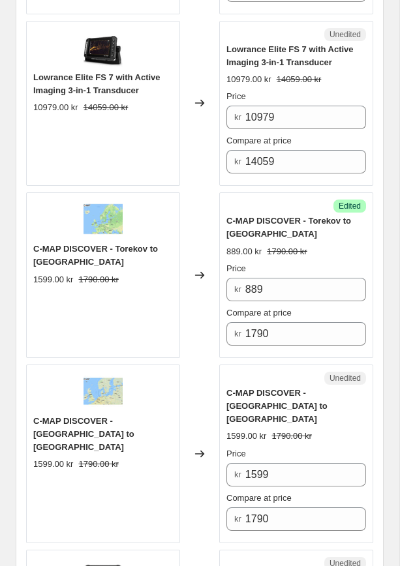
scroll to position [1362, 0]
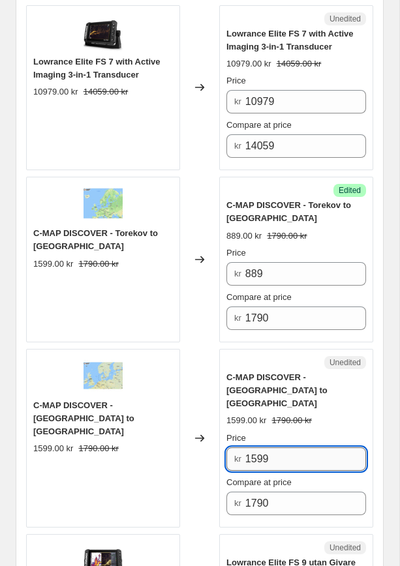
click at [291, 447] on input "1599" at bounding box center [305, 458] width 121 height 23
drag, startPoint x: 291, startPoint y: 438, endPoint x: 198, endPoint y: 425, distance: 94.1
click at [198, 425] on div "C-MAP DISCOVER - [GEOGRAPHIC_DATA] to [GEOGRAPHIC_DATA] 1599.00 kr 1790.00 kr C…" at bounding box center [199, 438] width 347 height 179
type input "889"
click at [295, 414] on strike "1790.00 kr" at bounding box center [291, 420] width 40 height 13
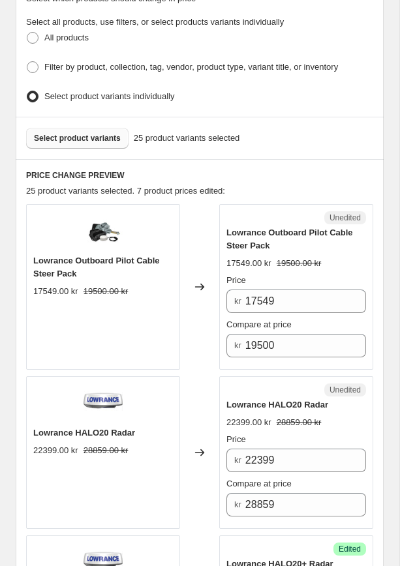
scroll to position [432, 0]
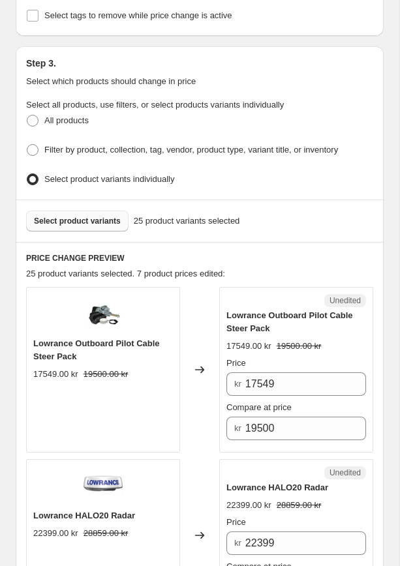
click at [68, 216] on span "Select product variants" at bounding box center [77, 221] width 87 height 10
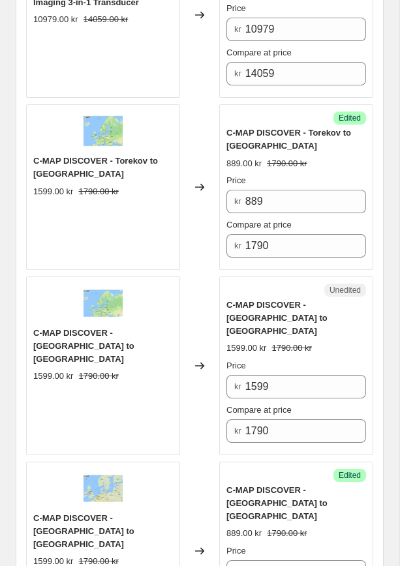
scroll to position [1442, 0]
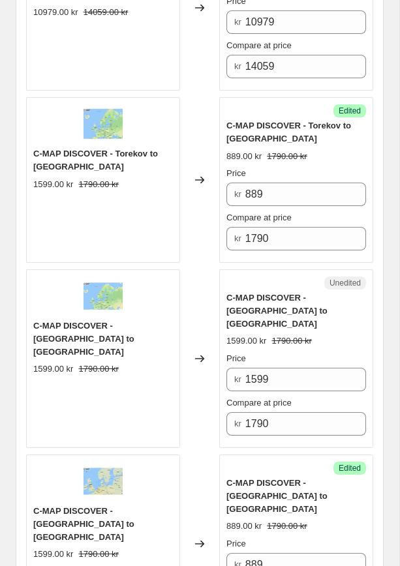
click at [308, 374] on div "Price kr 1599 Compare at price kr 1790" at bounding box center [295, 393] width 139 height 83
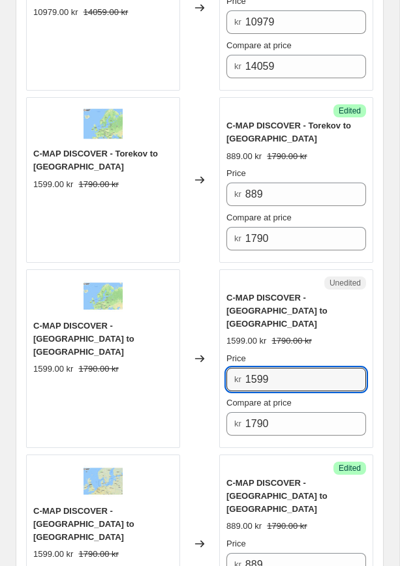
drag, startPoint x: 289, startPoint y: 361, endPoint x: 181, endPoint y: 344, distance: 109.6
click at [198, 347] on div "C-MAP DISCOVER - [GEOGRAPHIC_DATA] to [GEOGRAPHIC_DATA] 1599.00 kr 1790.00 kr C…" at bounding box center [199, 358] width 347 height 179
type input "9"
type input "889"
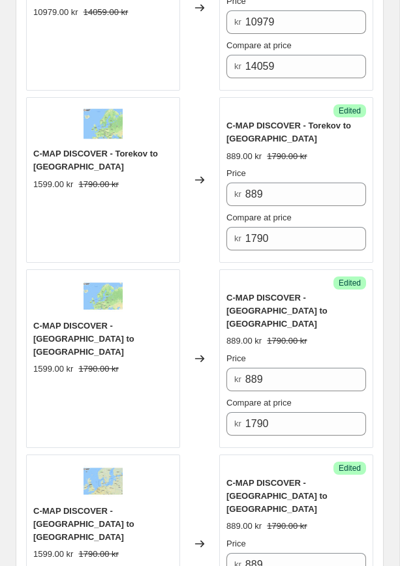
click at [316, 352] on div "Price" at bounding box center [295, 358] width 139 height 13
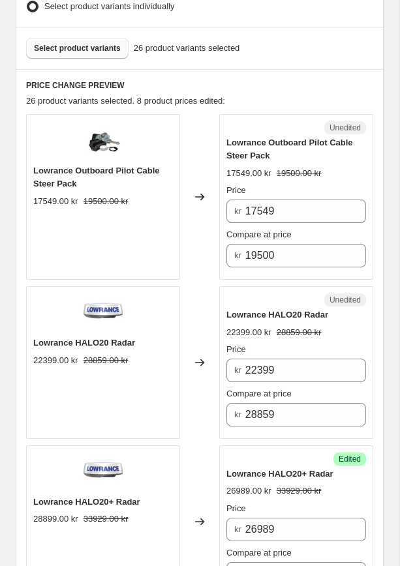
scroll to position [471, 0]
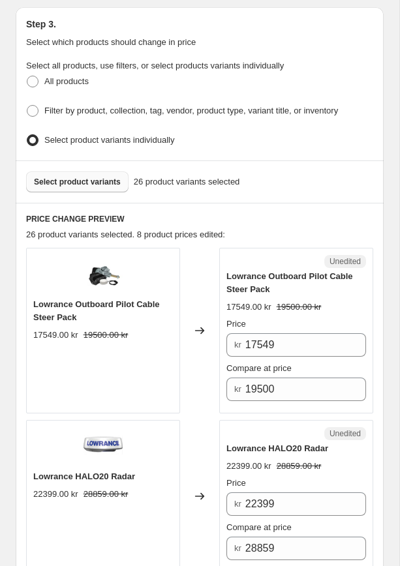
click at [80, 177] on span "Select product variants" at bounding box center [77, 182] width 87 height 10
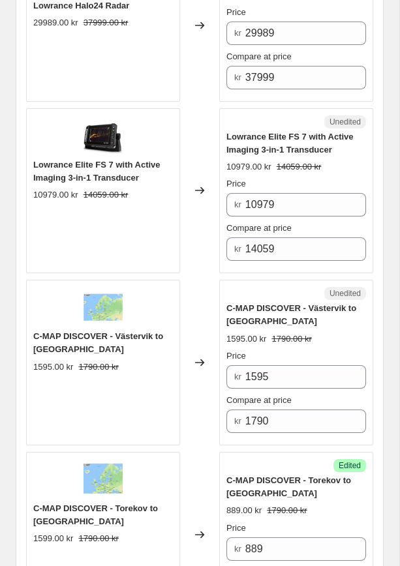
scroll to position [1319, 0]
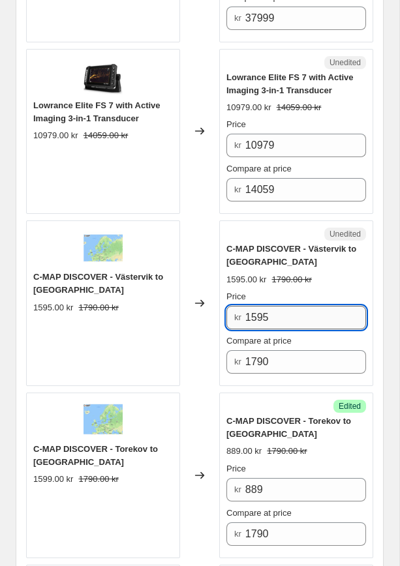
click at [291, 315] on input "1595" at bounding box center [305, 317] width 121 height 23
drag, startPoint x: 288, startPoint y: 317, endPoint x: 183, endPoint y: 315, distance: 105.6
click at [183, 315] on div "C-MAP DISCOVER - Västervik to [GEOGRAPHIC_DATA] 1595.00 kr 1790.00 kr Changed t…" at bounding box center [199, 303] width 347 height 166
type input "889"
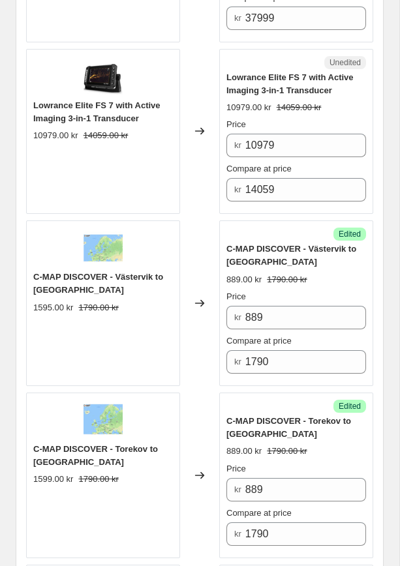
click at [338, 338] on div "Compare at price" at bounding box center [295, 340] width 139 height 13
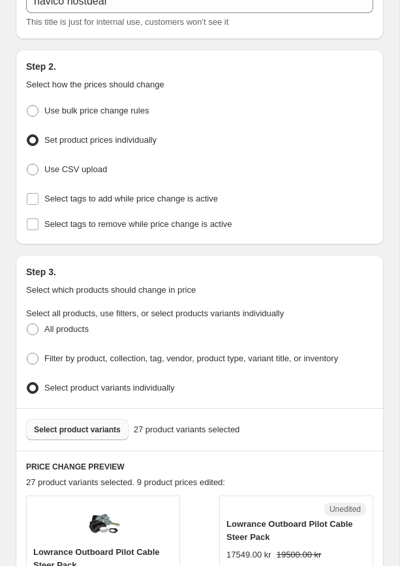
scroll to position [225, 0]
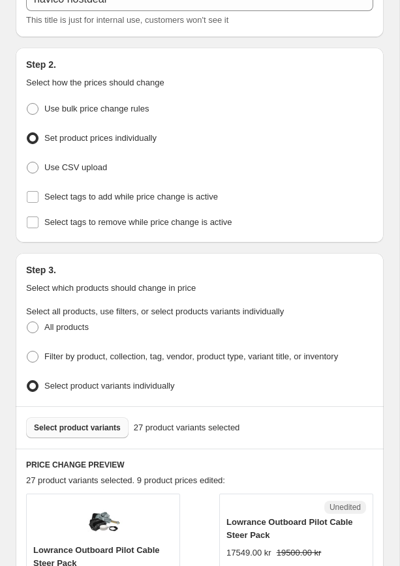
click at [80, 432] on button "Select product variants" at bounding box center [77, 427] width 102 height 21
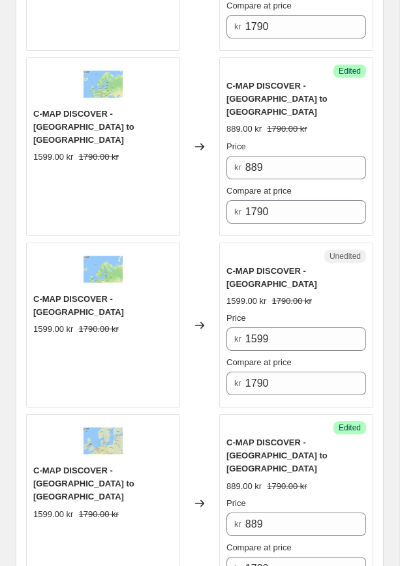
scroll to position [1827, 0]
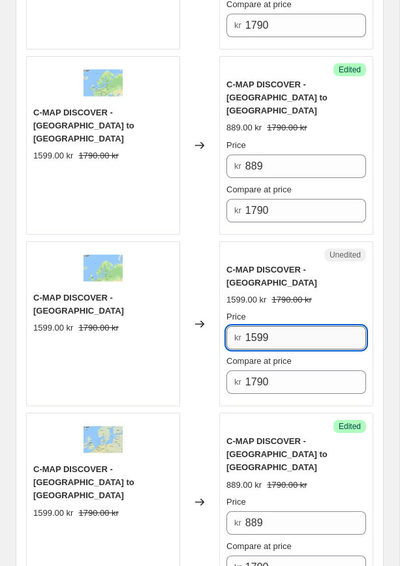
click at [274, 326] on input "1599" at bounding box center [305, 337] width 121 height 23
drag, startPoint x: 274, startPoint y: 317, endPoint x: 228, endPoint y: 306, distance: 47.6
click at [228, 310] on div "Price kr 1599" at bounding box center [295, 329] width 139 height 39
type input "889"
click at [347, 355] on div "Compare at price" at bounding box center [295, 361] width 139 height 13
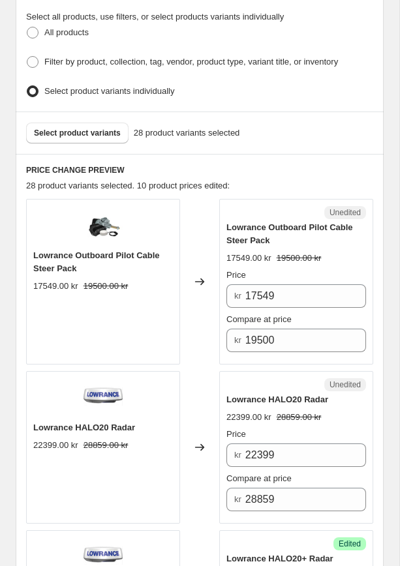
scroll to position [443, 0]
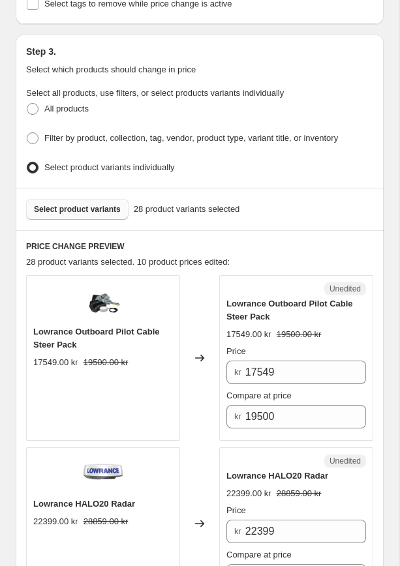
click at [85, 205] on span "Select product variants" at bounding box center [77, 209] width 87 height 10
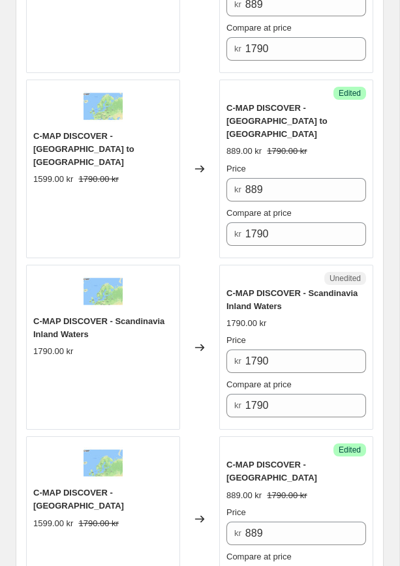
scroll to position [1804, 0]
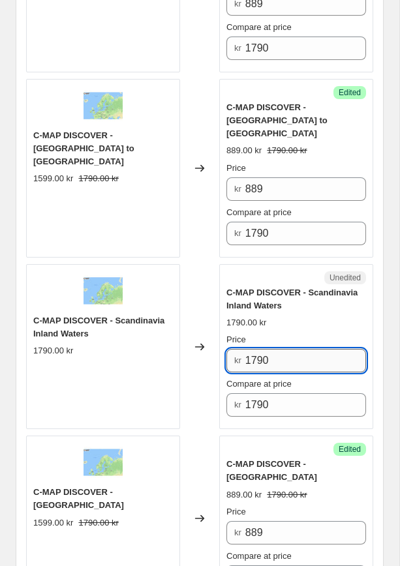
click at [279, 349] on input "1790" at bounding box center [305, 360] width 121 height 23
drag, startPoint x: 279, startPoint y: 347, endPoint x: 214, endPoint y: 339, distance: 65.1
click at [215, 340] on div "C-MAP DISCOVER - [GEOGRAPHIC_DATA] Inland Waters 1790.00 kr Changed to Unedited…" at bounding box center [199, 347] width 347 height 166
type input "889"
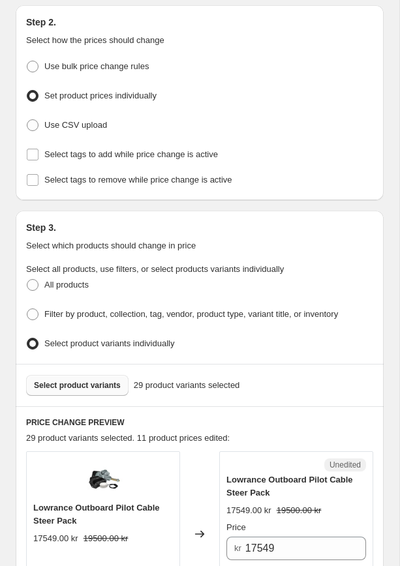
scroll to position [267, 0]
click at [83, 381] on span "Select product variants" at bounding box center [77, 386] width 87 height 10
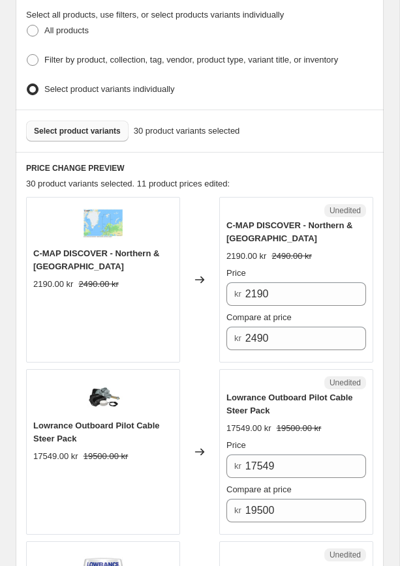
scroll to position [522, 0]
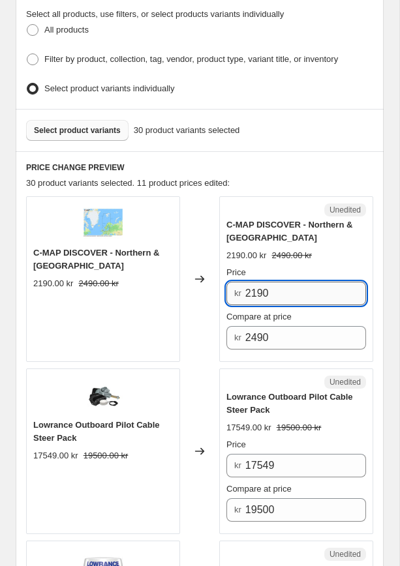
click at [277, 290] on input "2190" at bounding box center [305, 293] width 121 height 23
drag, startPoint x: 277, startPoint y: 290, endPoint x: 213, endPoint y: 288, distance: 63.9
click at [213, 288] on div "C-MAP DISCOVER - [GEOGRAPHIC_DATA] 2190.00 kr 2490.00 kr Changed to Unedited C-…" at bounding box center [199, 279] width 347 height 166
type input "1289"
click at [306, 310] on div "Compare at price" at bounding box center [295, 316] width 139 height 13
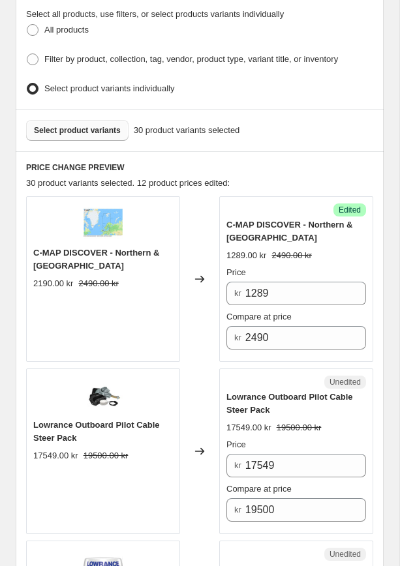
click at [76, 120] on button "Select product variants" at bounding box center [77, 130] width 102 height 21
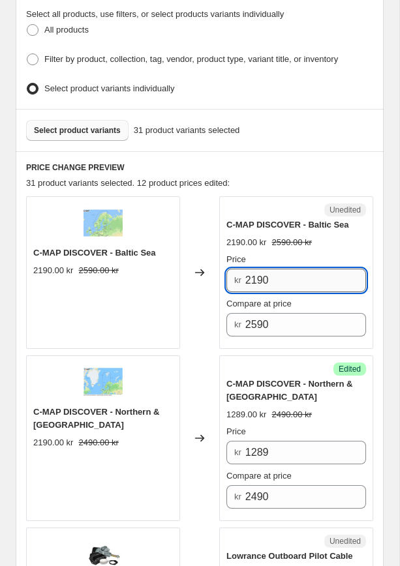
click at [286, 286] on input "2190" at bounding box center [305, 280] width 121 height 23
drag, startPoint x: 286, startPoint y: 286, endPoint x: 216, endPoint y: 269, distance: 71.1
click at [216, 269] on div "C-MAP DISCOVER - Baltic Sea 2190.00 kr 2590.00 kr Changed to Unedited C-MAP DIS…" at bounding box center [199, 272] width 347 height 153
type input "1289"
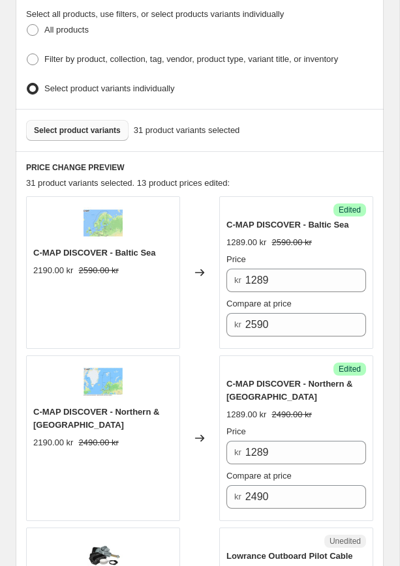
click at [351, 337] on div "Success Edited C-MAP DISCOVER - Baltic Sea 1289.00 kr 2590.00 kr Price kr 1289 …" at bounding box center [296, 272] width 154 height 153
click at [91, 128] on span "Select product variants" at bounding box center [77, 130] width 87 height 10
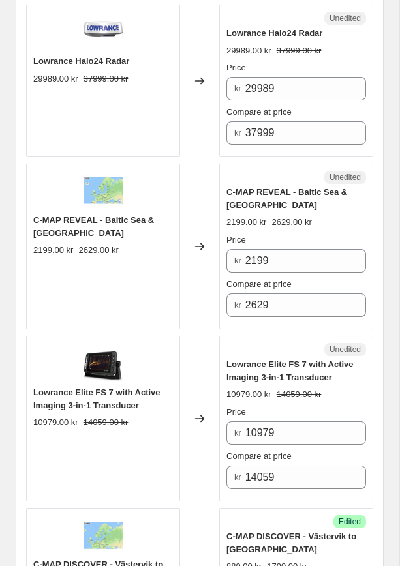
scroll to position [1541, 0]
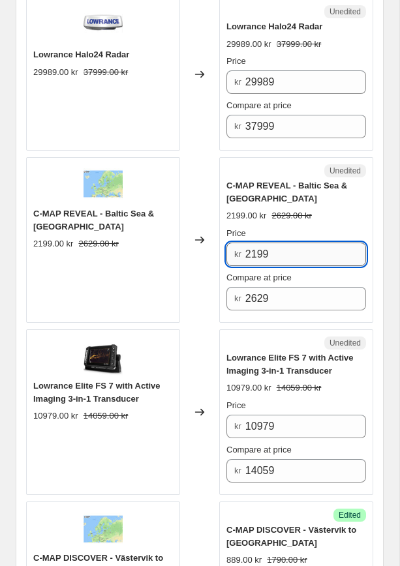
click at [285, 246] on input "2199" at bounding box center [305, 253] width 121 height 23
drag, startPoint x: 282, startPoint y: 244, endPoint x: 198, endPoint y: 236, distance: 85.1
click at [198, 236] on div "C-MAP REVEAL - [GEOGRAPHIC_DATA] 2199.00 kr 2629.00 kr Changed to Unedited C-MA…" at bounding box center [199, 240] width 347 height 166
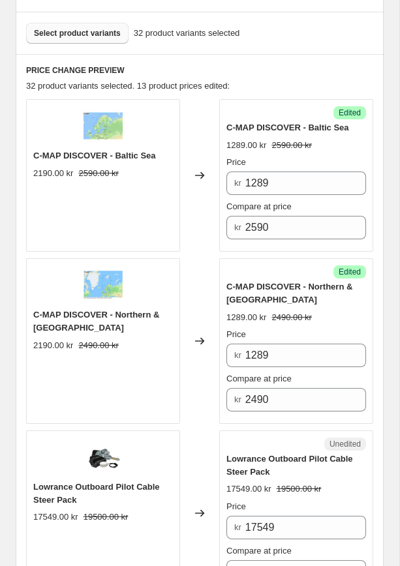
scroll to position [576, 0]
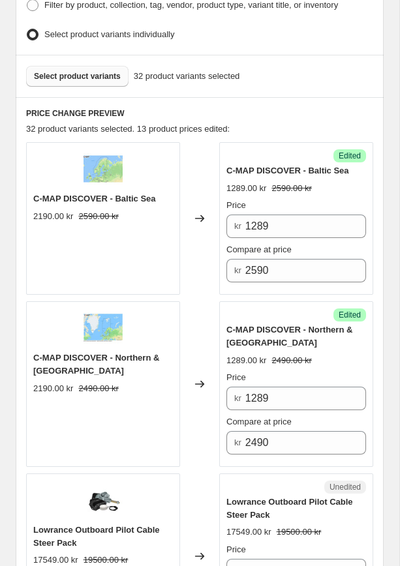
type input "1389"
click at [98, 66] on button "Select product variants" at bounding box center [77, 76] width 102 height 21
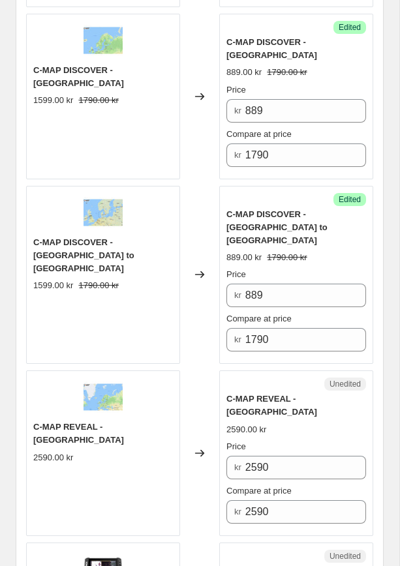
scroll to position [2733, 0]
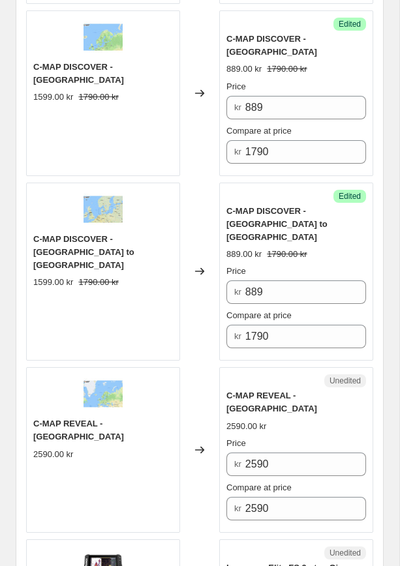
click at [312, 437] on div "Price kr 2590 Compare at price kr 2590" at bounding box center [295, 478] width 139 height 83
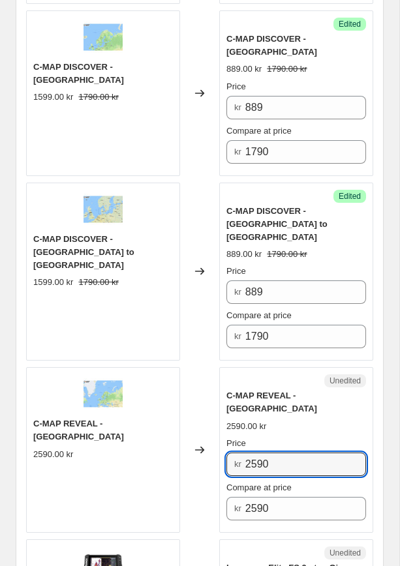
drag, startPoint x: 299, startPoint y: 422, endPoint x: 207, endPoint y: 409, distance: 92.8
click at [222, 409] on div "Unedited C-MAP REVEAL - [GEOGRAPHIC_DATA] Lakes 2590.00 kr Price kr 2590 Compar…" at bounding box center [296, 450] width 154 height 166
type input "1389"
click at [209, 367] on div "Changed to" at bounding box center [199, 450] width 39 height 166
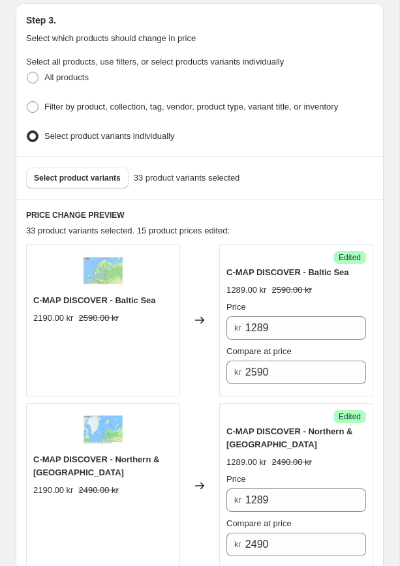
scroll to position [471, 0]
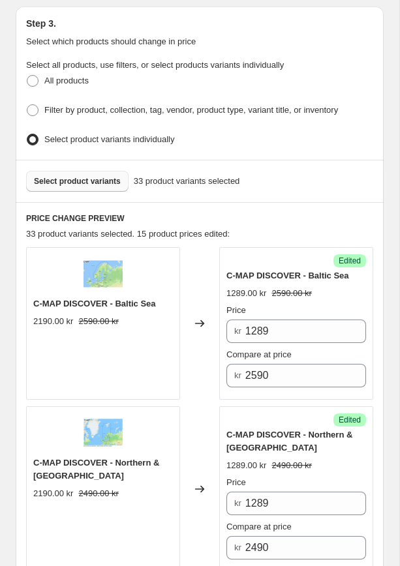
click at [89, 176] on span "Select product variants" at bounding box center [77, 181] width 87 height 10
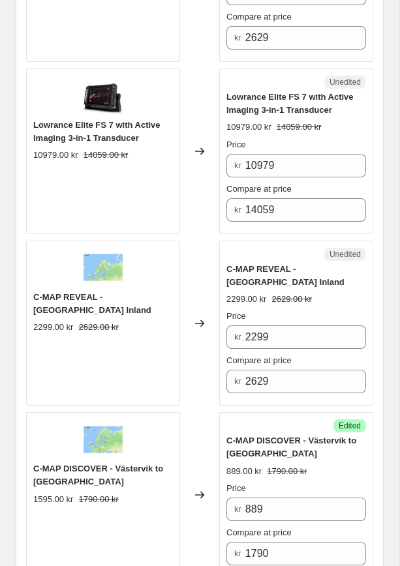
scroll to position [1825, 0]
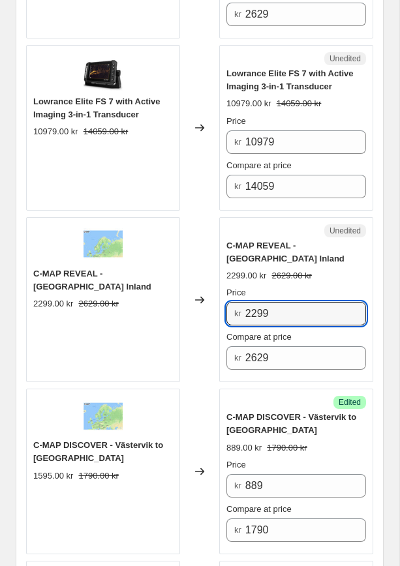
drag, startPoint x: 281, startPoint y: 312, endPoint x: 216, endPoint y: 298, distance: 66.6
click at [222, 302] on div "Unedited C-MAP REVEAL - [GEOGRAPHIC_DATA] Inland 2299.00 kr 2629.00 kr Price kr…" at bounding box center [296, 300] width 154 height 166
type input "1389"
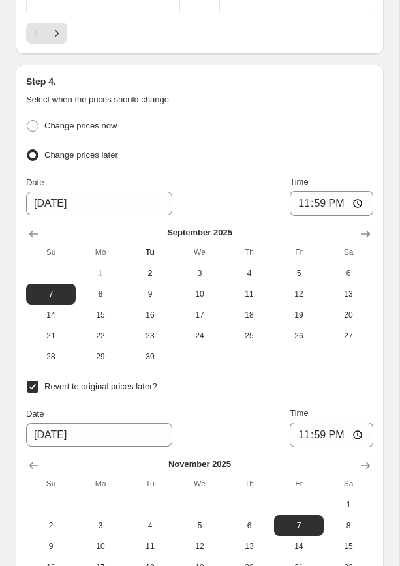
scroll to position [4264, 0]
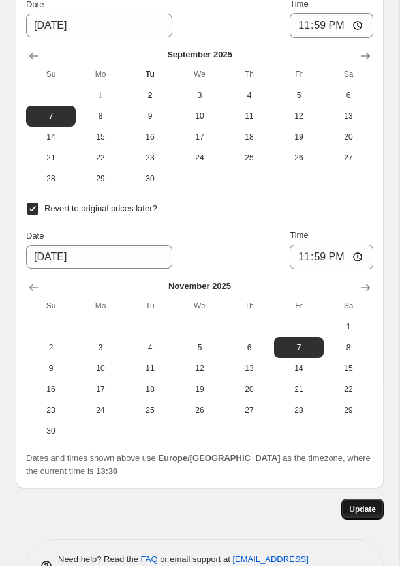
click at [357, 504] on span "Update" at bounding box center [362, 509] width 27 height 10
